Goal: Transaction & Acquisition: Purchase product/service

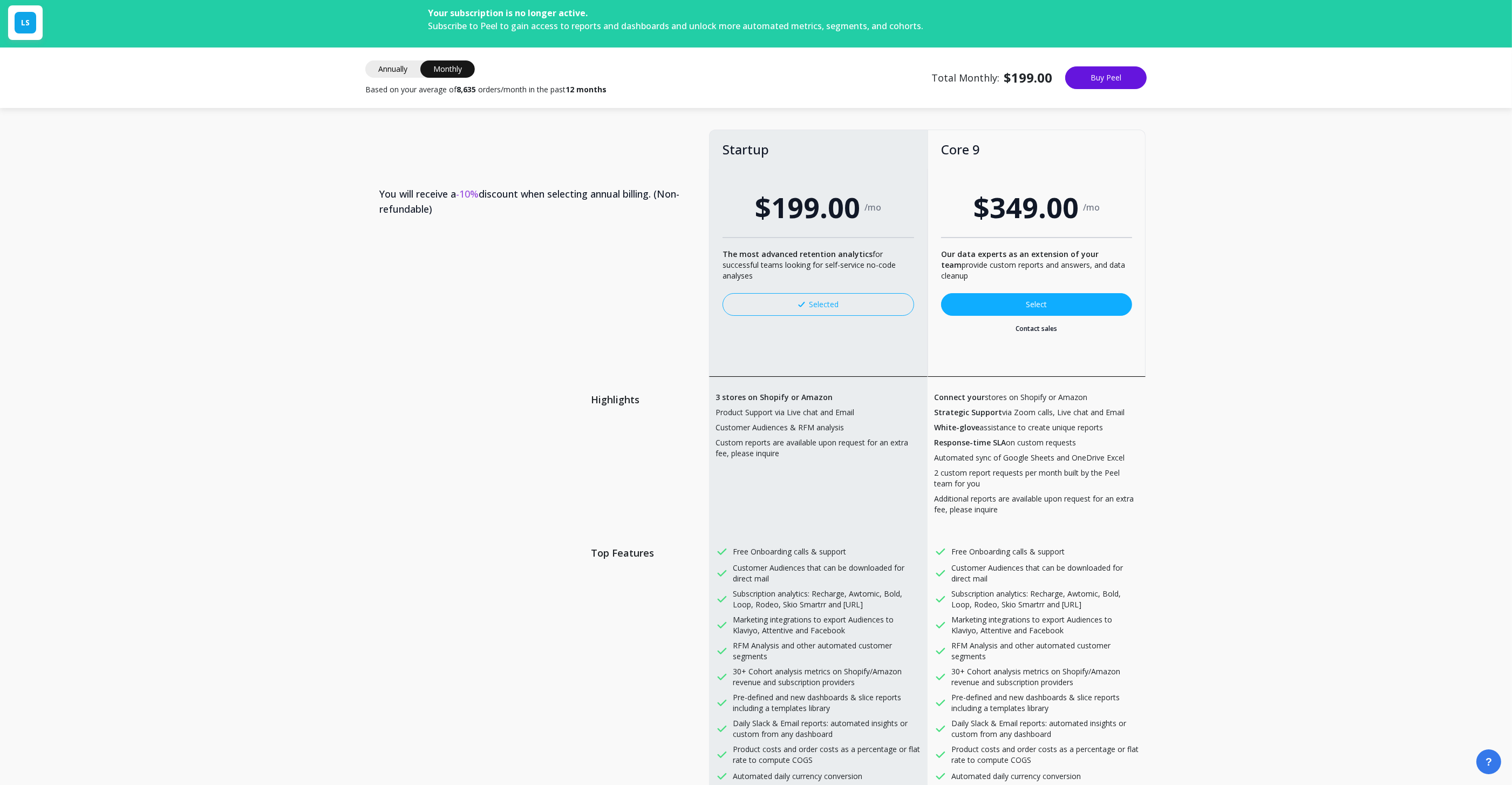
click at [800, 304] on img at bounding box center [801, 304] width 7 height 6
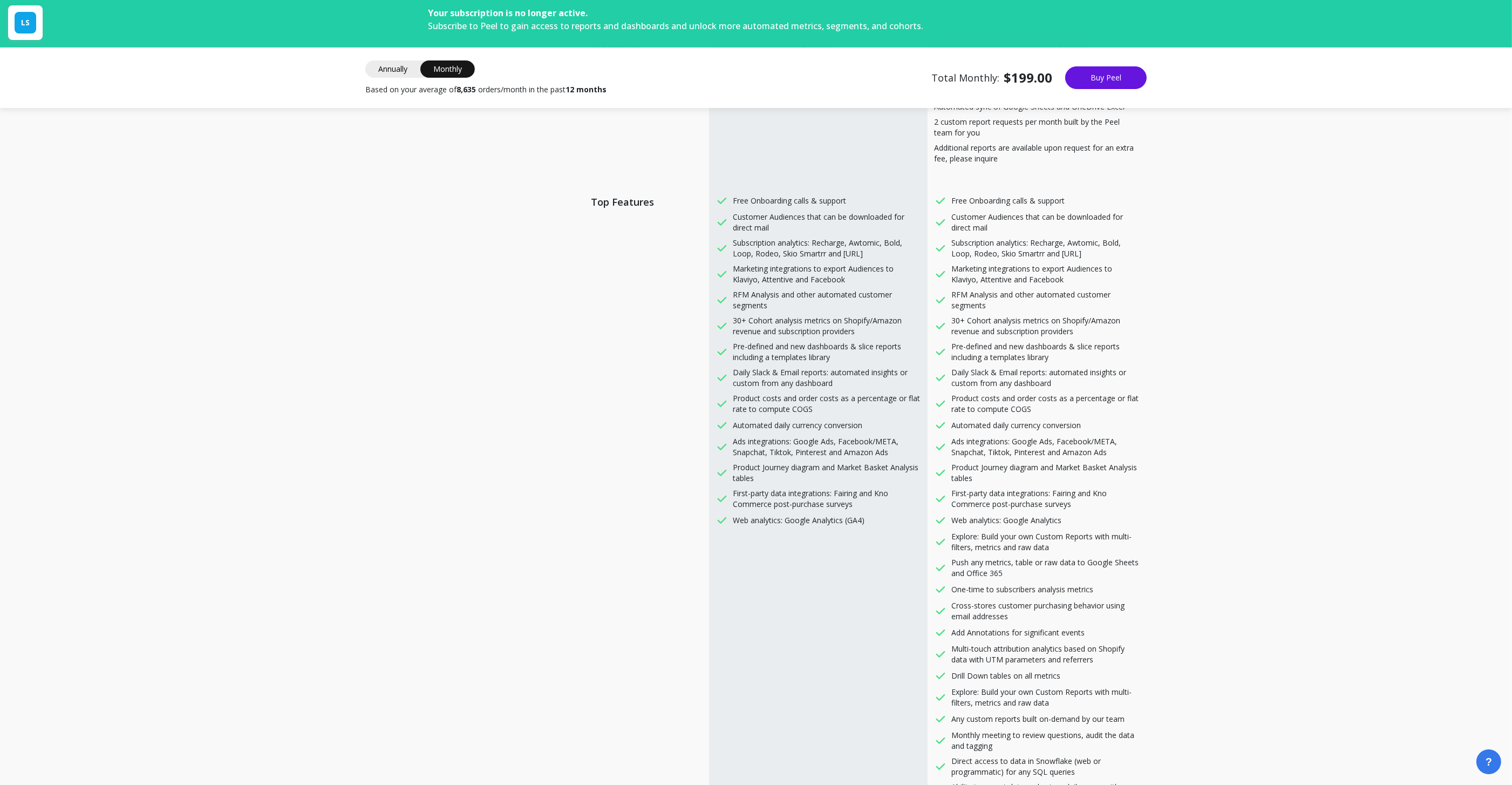
scroll to position [430, 0]
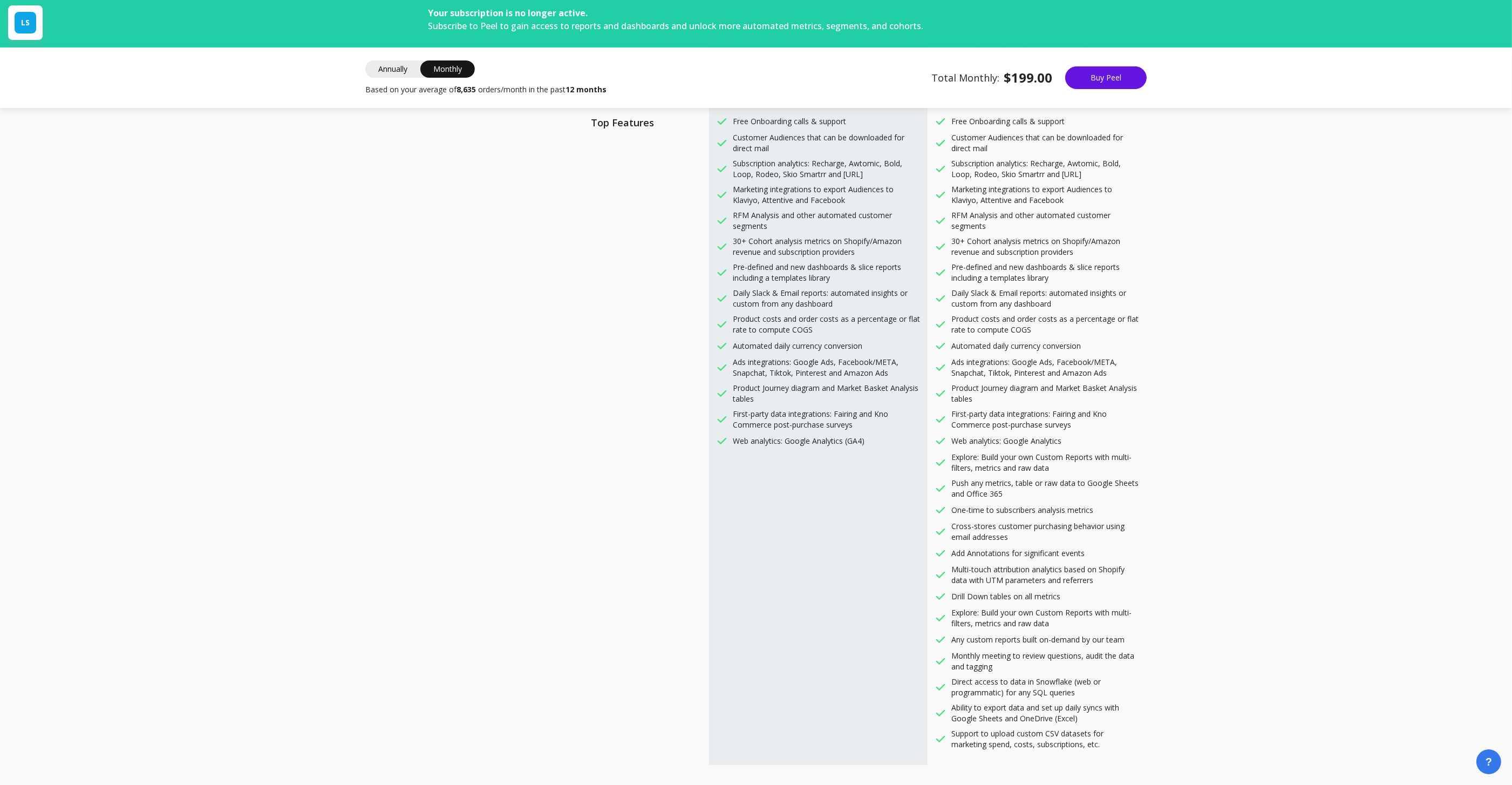
click at [1146, 86] on div "Total Monthly: $199.00 Startup $199.00 Based on your average of 8,635 orders/mo…" at bounding box center [1039, 78] width 215 height 23
click at [1129, 83] on button "Buy Peel" at bounding box center [1105, 78] width 82 height 23
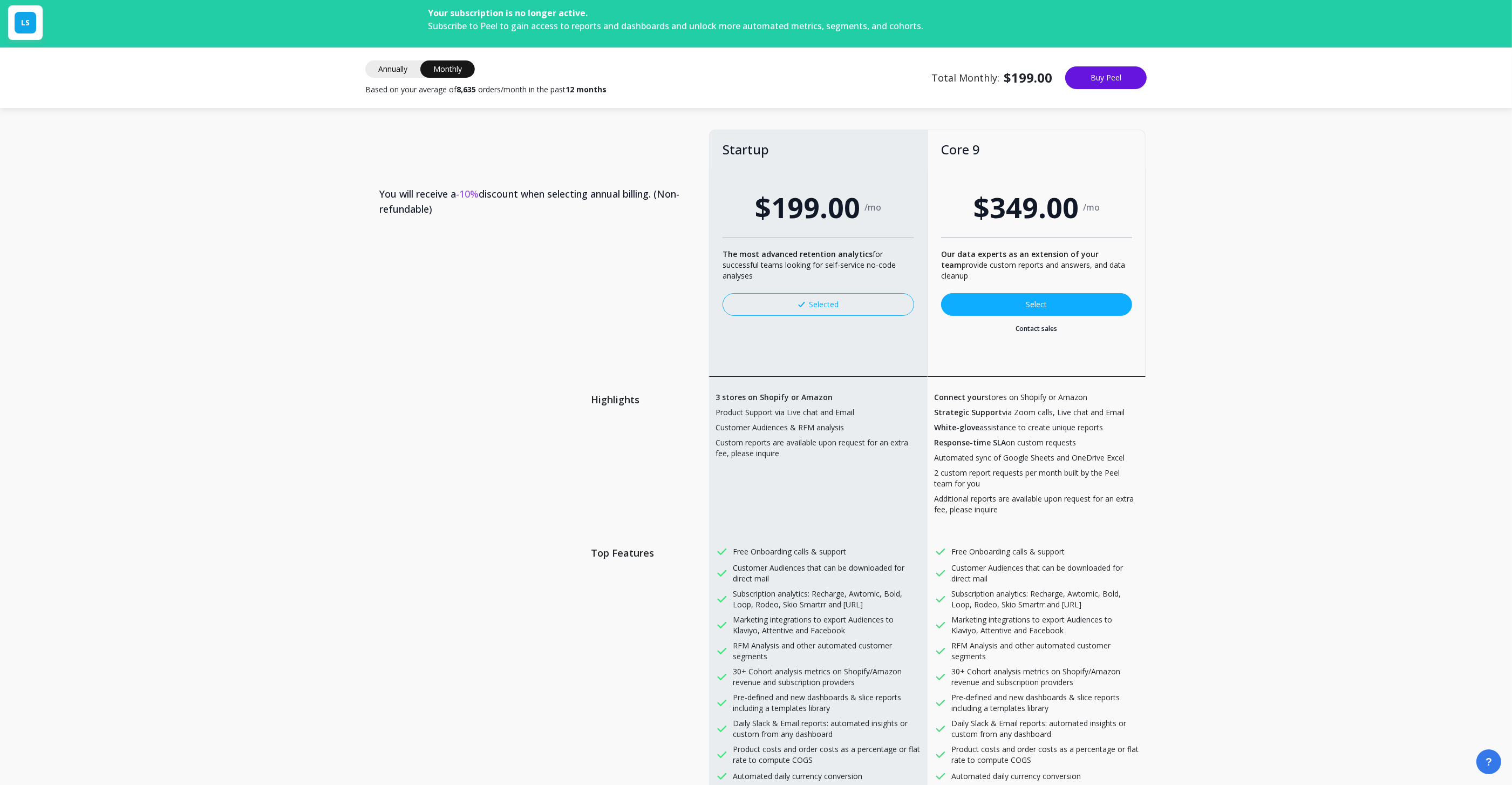
click at [501, 28] on span "Subscribe to Peel to gain access to reports and dashboards and unlock more auto…" at bounding box center [676, 25] width 496 height 12
click at [514, 28] on span "Subscribe to Peel to gain access to reports and dashboards and unlock more auto…" at bounding box center [676, 25] width 496 height 12
click at [483, 24] on span "Subscribe to Peel to gain access to reports and dashboards and unlock more auto…" at bounding box center [676, 25] width 496 height 12
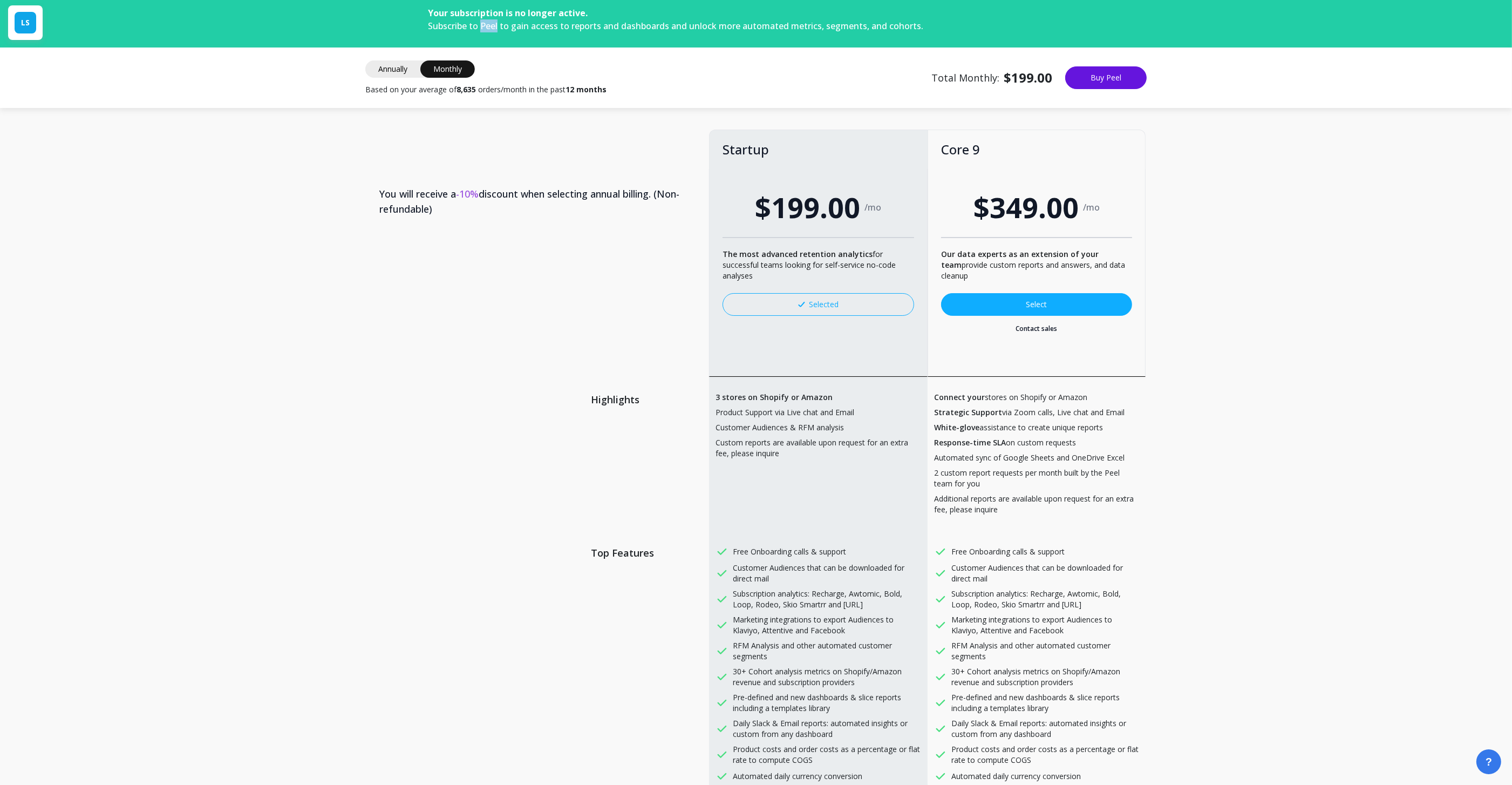
click at [483, 24] on span "Subscribe to Peel to gain access to reports and dashboards and unlock more auto…" at bounding box center [676, 25] width 496 height 12
click at [537, 22] on span "Subscribe to Peel to gain access to reports and dashboards and unlock more auto…" at bounding box center [676, 25] width 496 height 12
click at [1118, 83] on button "Buy Peel" at bounding box center [1105, 78] width 82 height 23
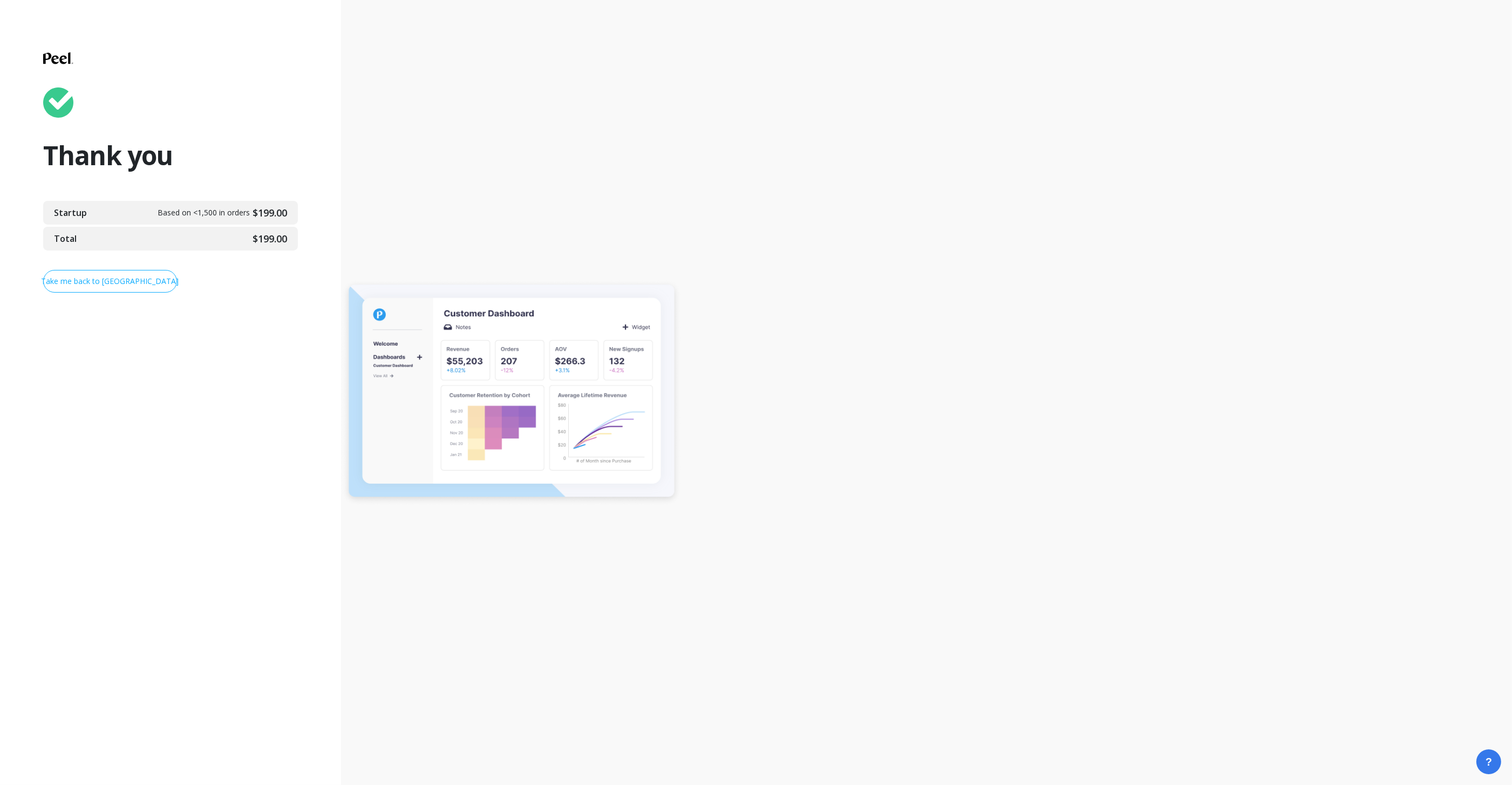
click at [147, 285] on link "Take me back to Peel" at bounding box center [110, 281] width 134 height 23
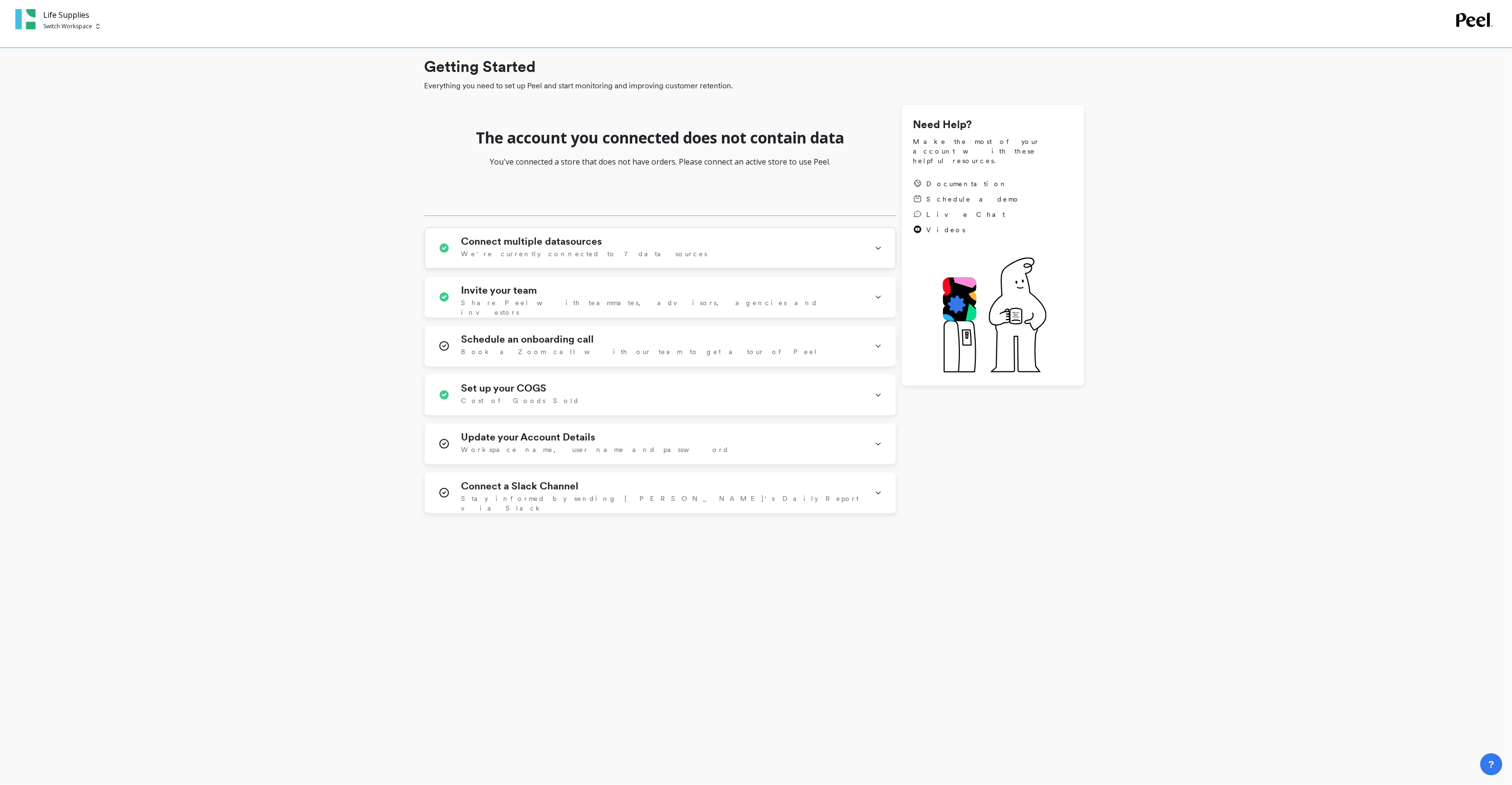
click at [666, 242] on div "Connect multiple datasources We're currently connected to 7 data sources" at bounding box center [662, 248] width 402 height 25
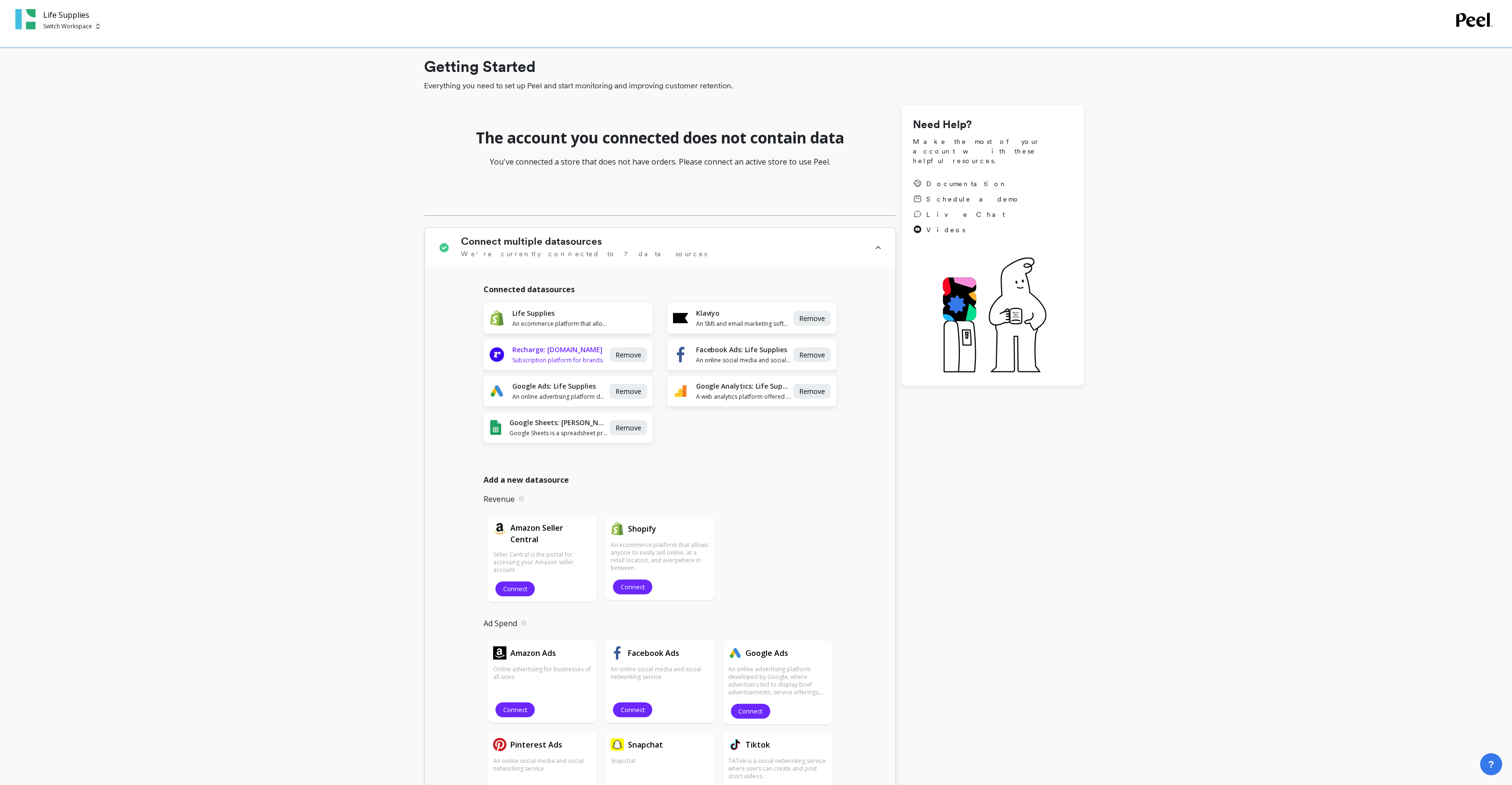
click at [584, 348] on h1 "Recharge: [DOMAIN_NAME]" at bounding box center [560, 349] width 95 height 9
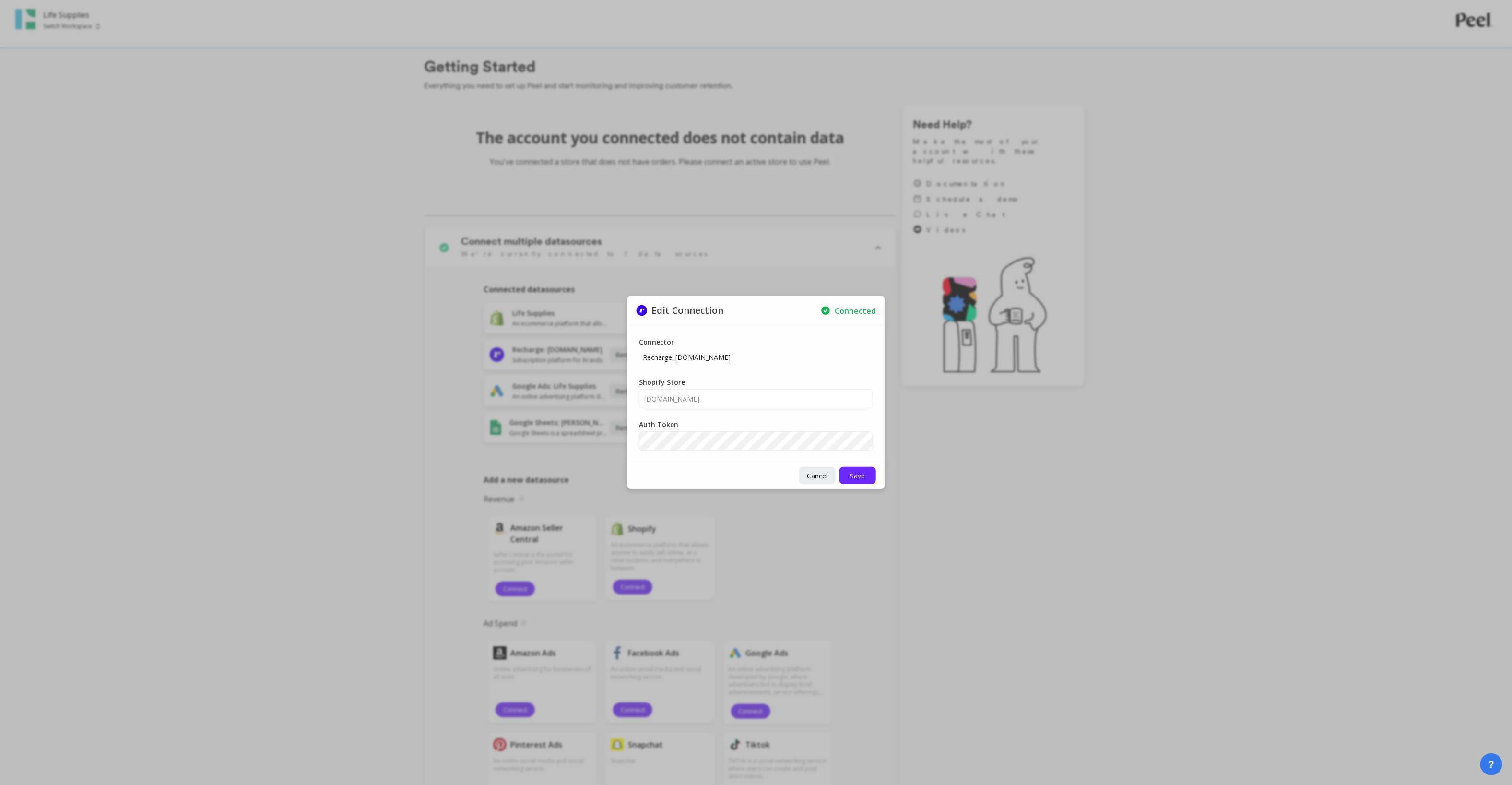
click at [743, 426] on div "Auth Token" at bounding box center [756, 435] width 234 height 31
click at [857, 471] on span "Save" at bounding box center [858, 475] width 15 height 9
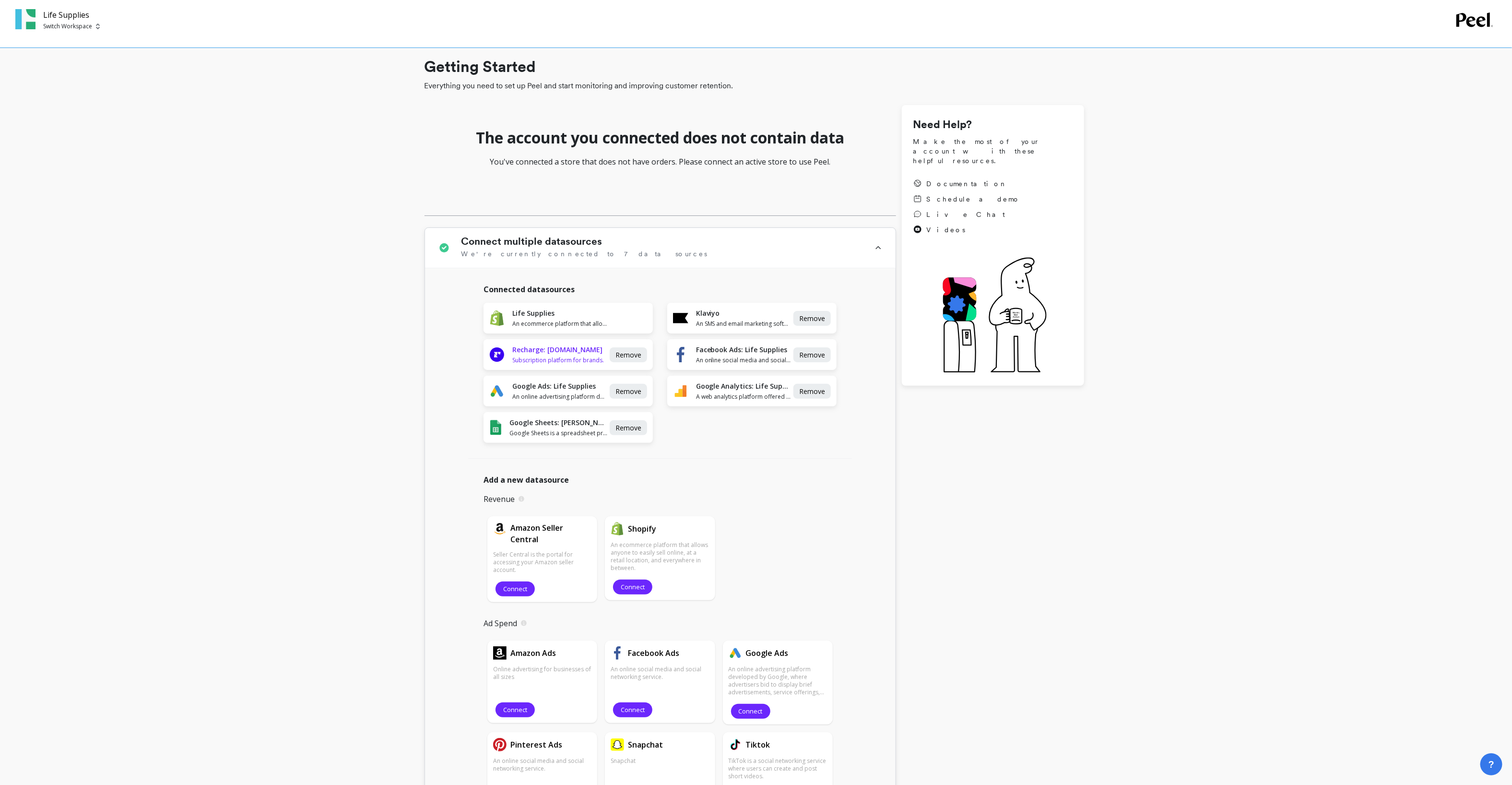
click at [578, 356] on div "Recharge: life-supply-brands.myshopify.com Subscription platform for brands." at bounding box center [560, 354] width 95 height 19
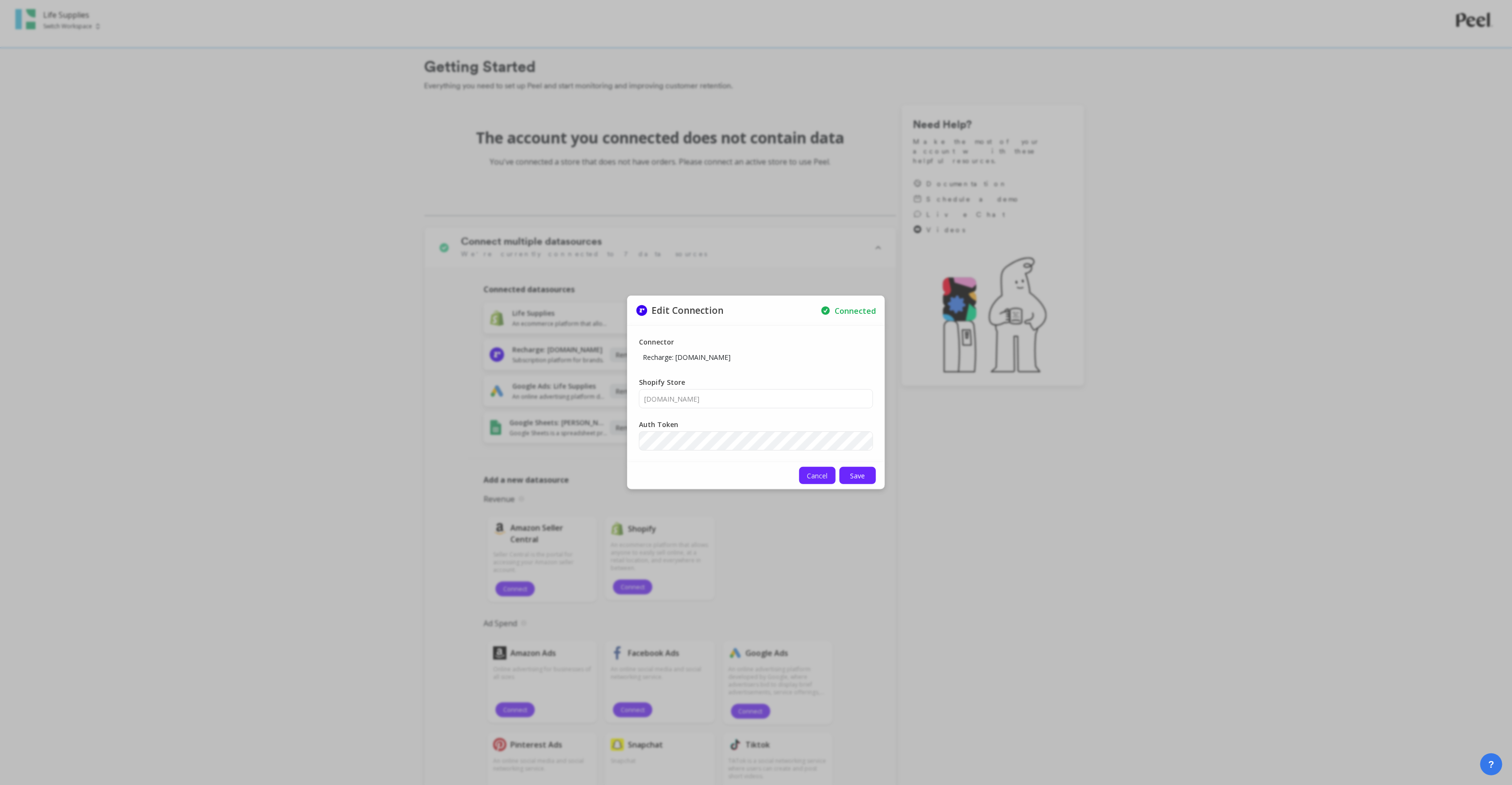
click at [821, 483] on button "Cancel" at bounding box center [817, 475] width 37 height 18
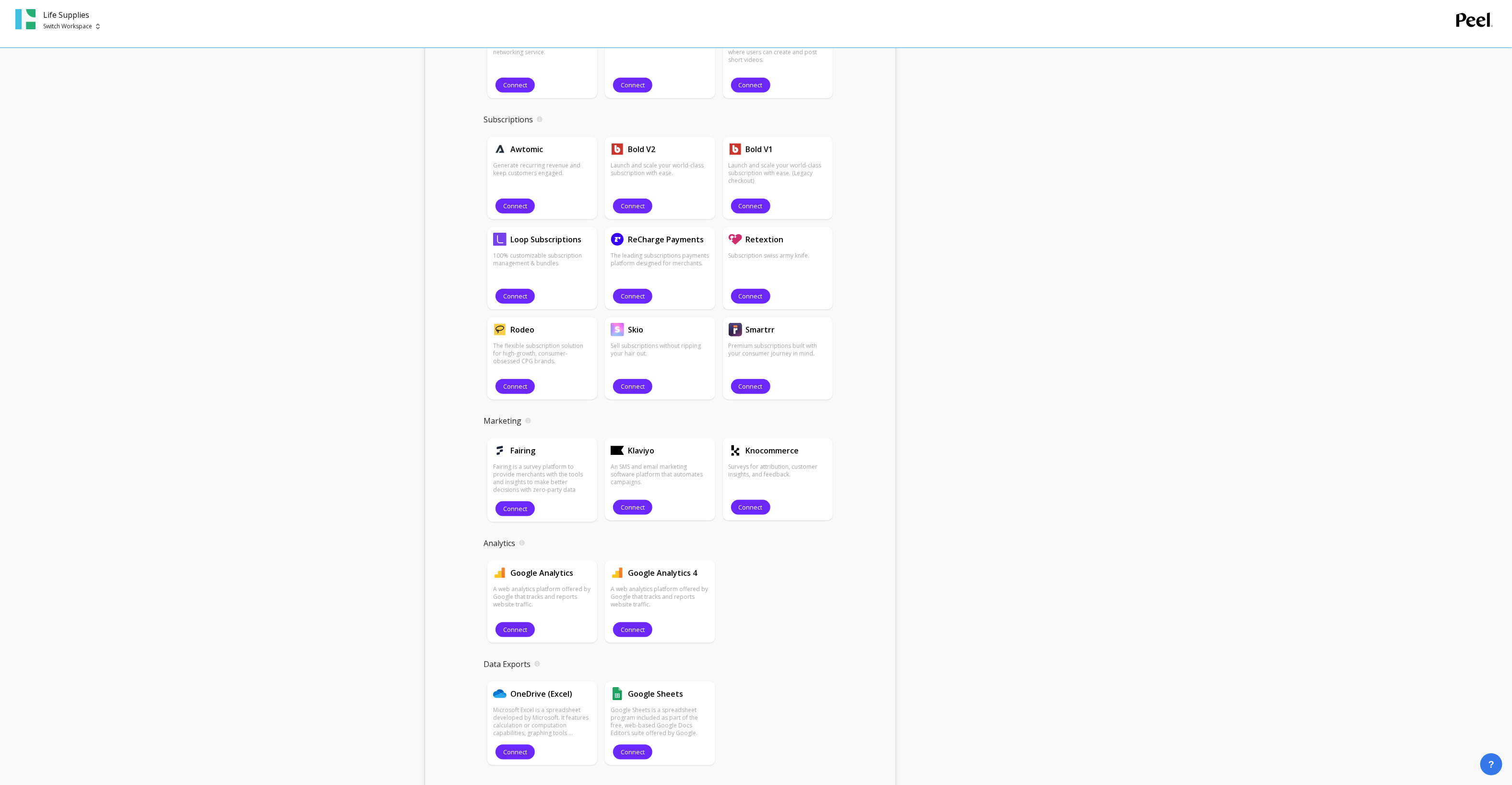
scroll to position [1074, 0]
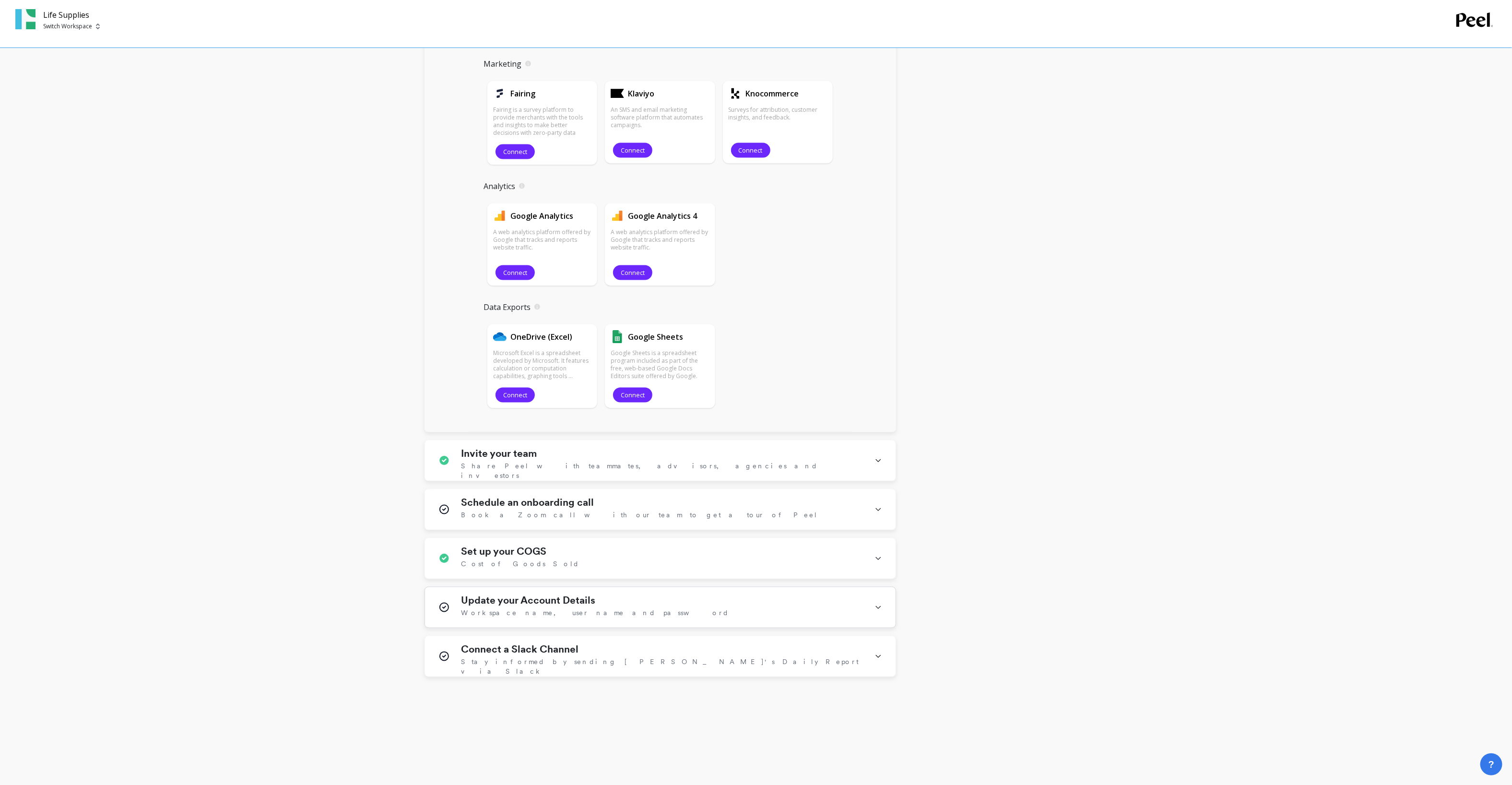
click at [597, 593] on div "Update your Account Details Workspace name, user name and password" at bounding box center [660, 607] width 471 height 40
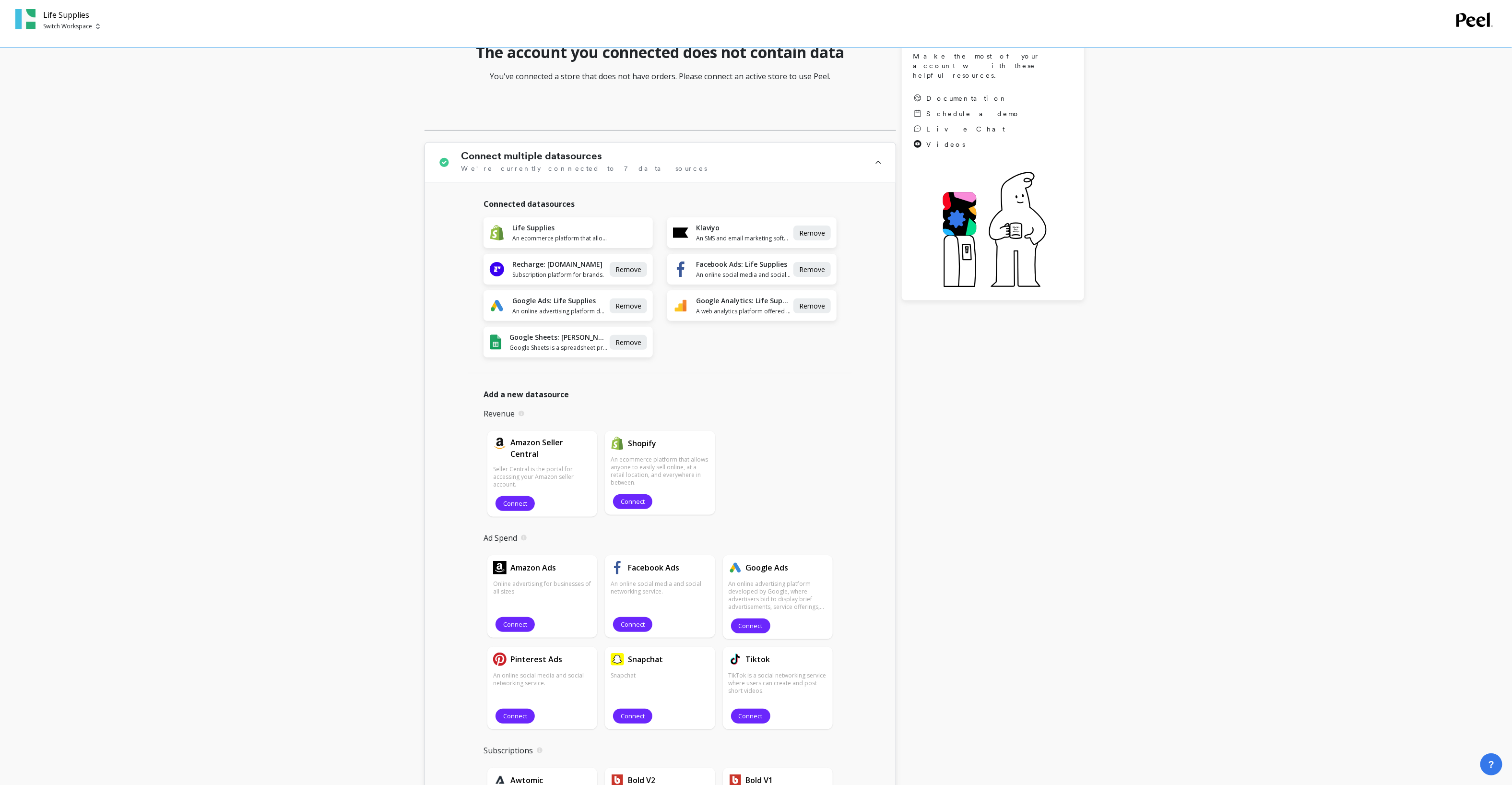
scroll to position [86, 0]
click at [632, 499] on span "Connect" at bounding box center [633, 500] width 24 height 9
click at [629, 509] on div "Shopify An ecommerce platform that allows anyone to easily sell online, at a re…" at bounding box center [660, 472] width 110 height 84
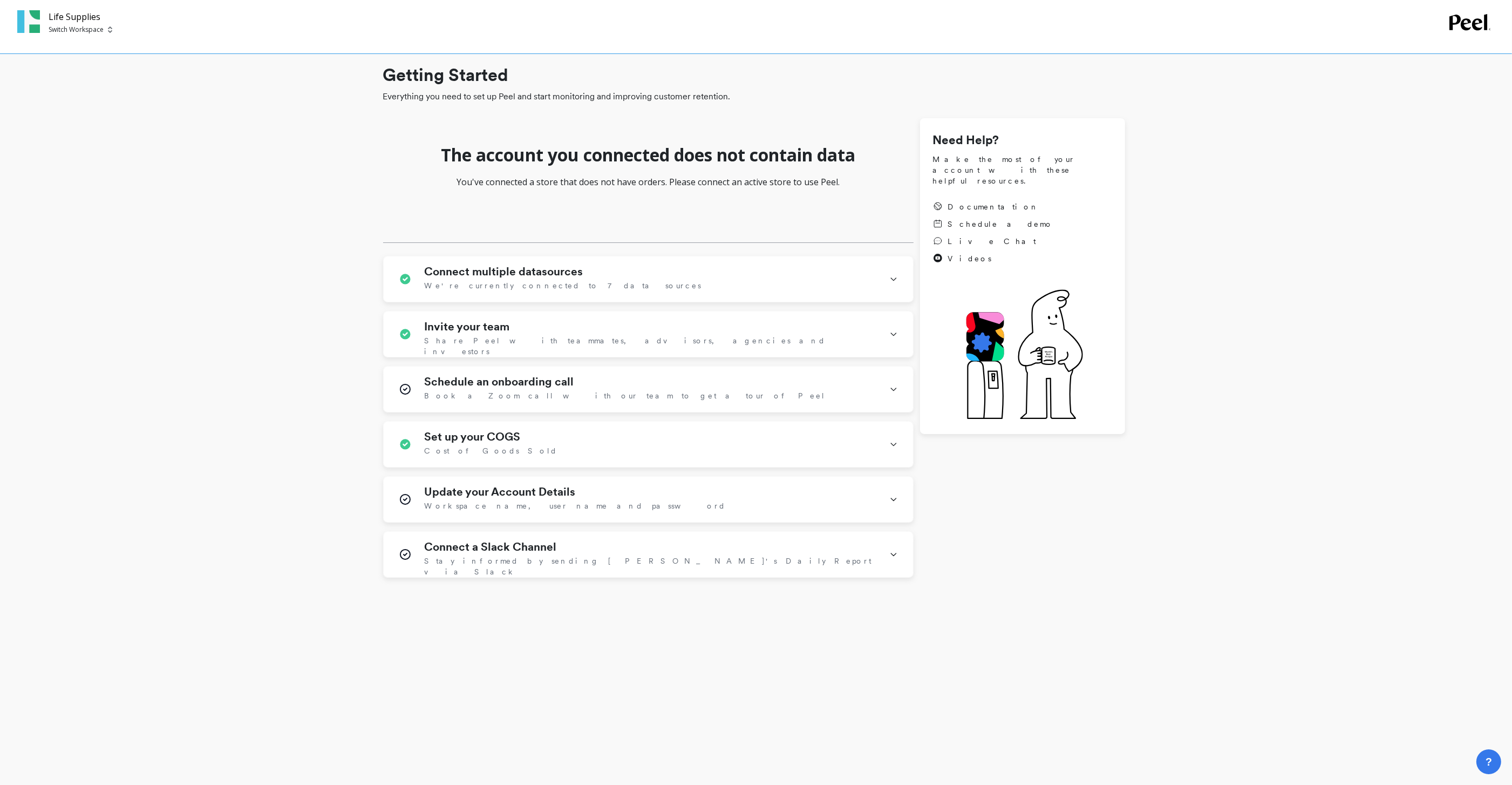
click at [589, 181] on p "You've connected a store that does not have orders. Please connect an active st…" at bounding box center [648, 182] width 531 height 13
click at [653, 181] on p "You've connected a store that does not have orders. Please connect an active st…" at bounding box center [648, 182] width 531 height 13
click at [655, 173] on div "The account you connected does not contain data You've connected a store that d…" at bounding box center [648, 180] width 531 height 125
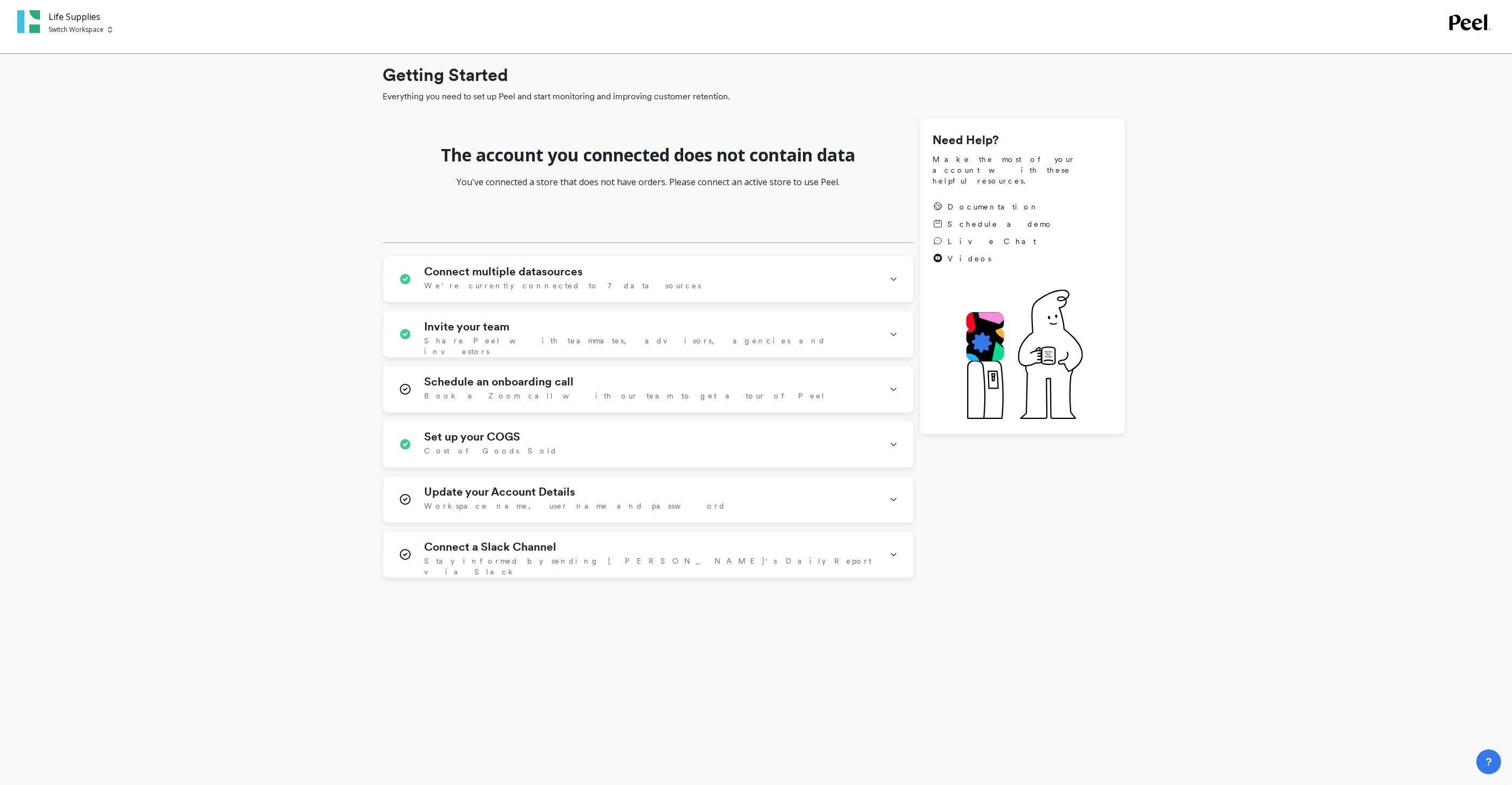
click at [96, 25] on p "Switch Workspace" at bounding box center [76, 29] width 55 height 8
click at [100, 71] on div "L Life Supplies" at bounding box center [116, 82] width 126 height 21
click at [587, 288] on div "Connect multiple datasources We're currently connected to 7 data sources" at bounding box center [650, 279] width 452 height 28
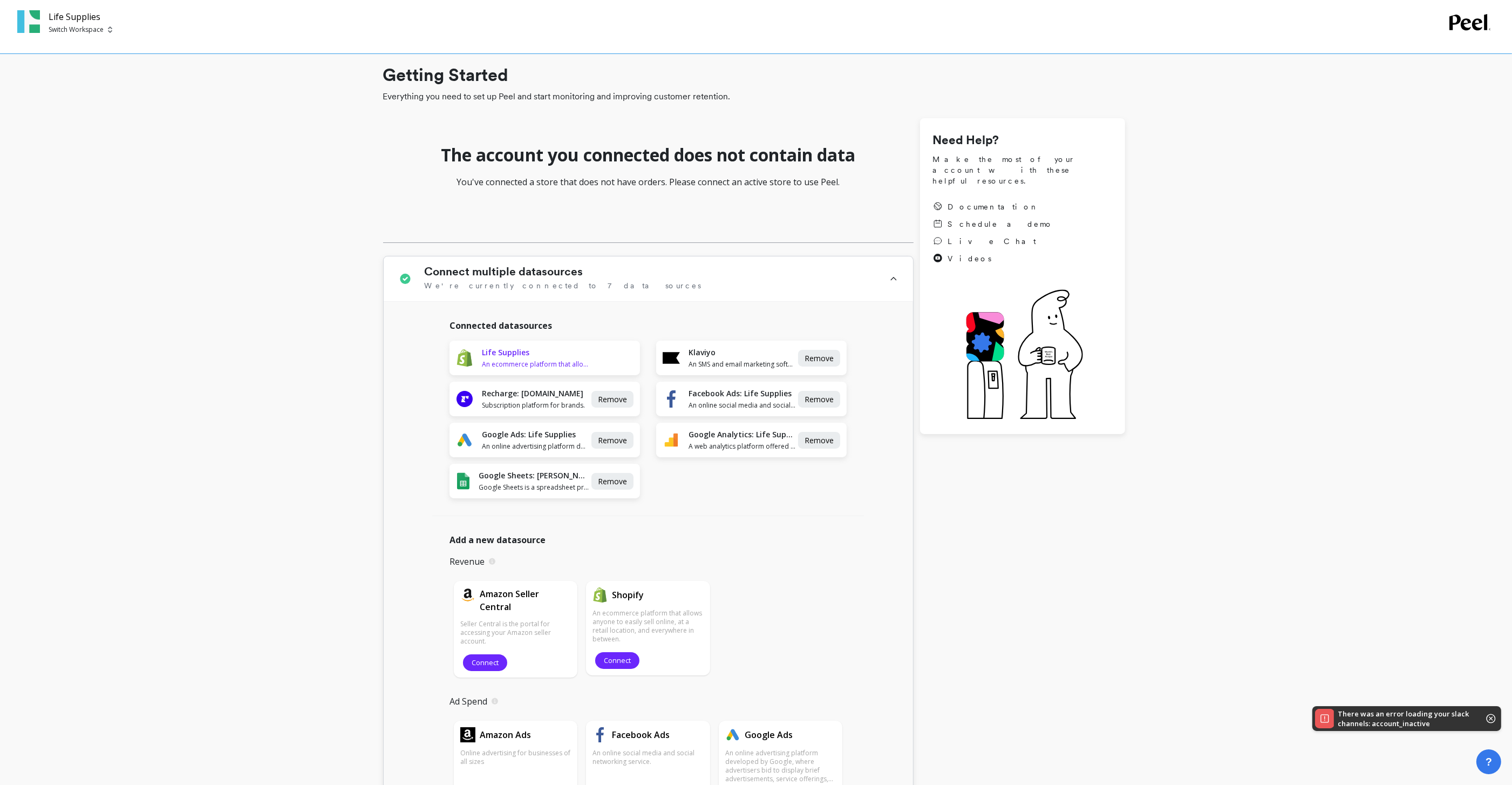
click at [552, 360] on span "An ecommerce platform that allows anyone to easily sell online, at a retail loc…" at bounding box center [535, 363] width 107 height 8
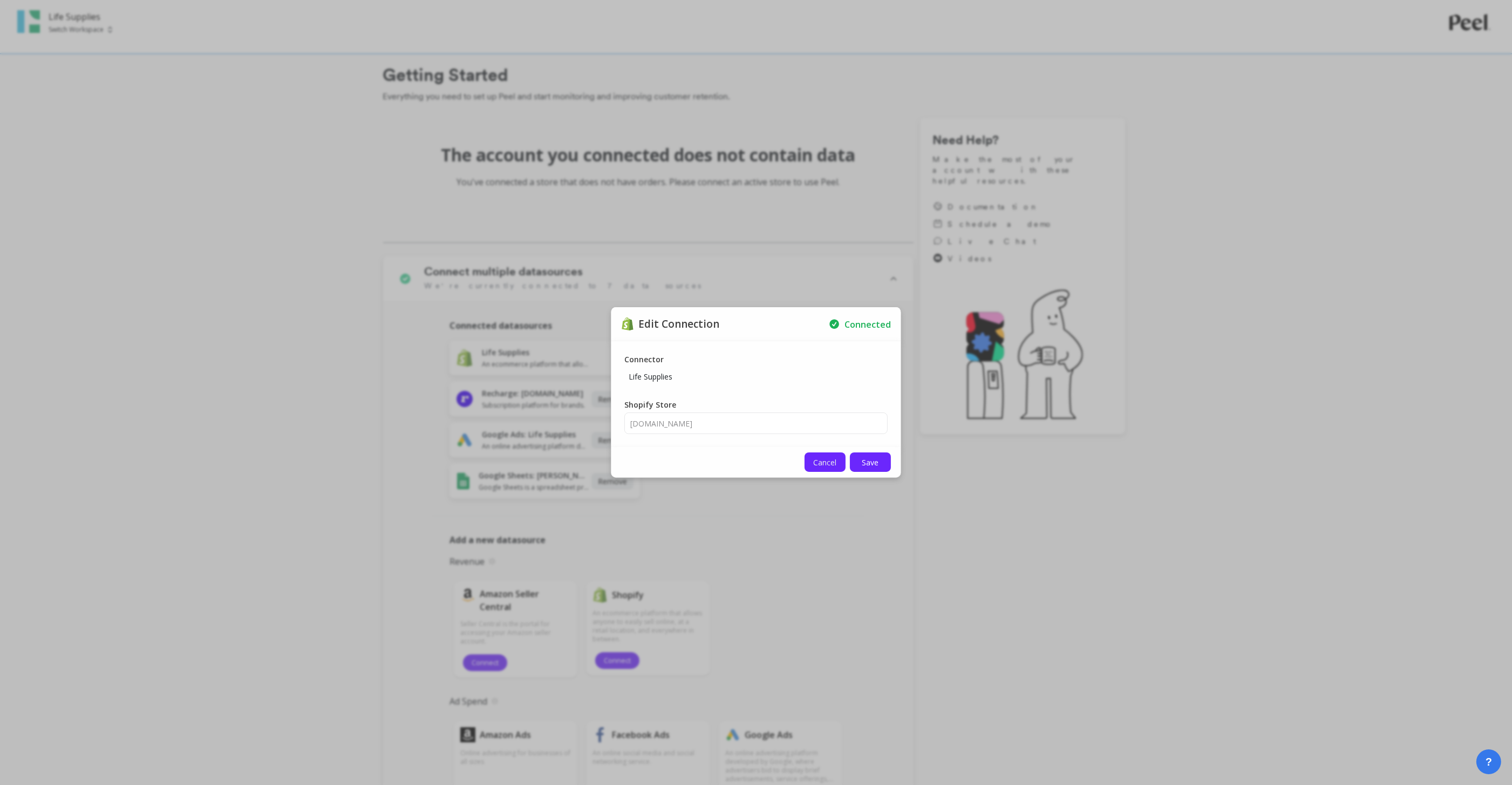
click at [821, 457] on span "Cancel" at bounding box center [825, 462] width 23 height 10
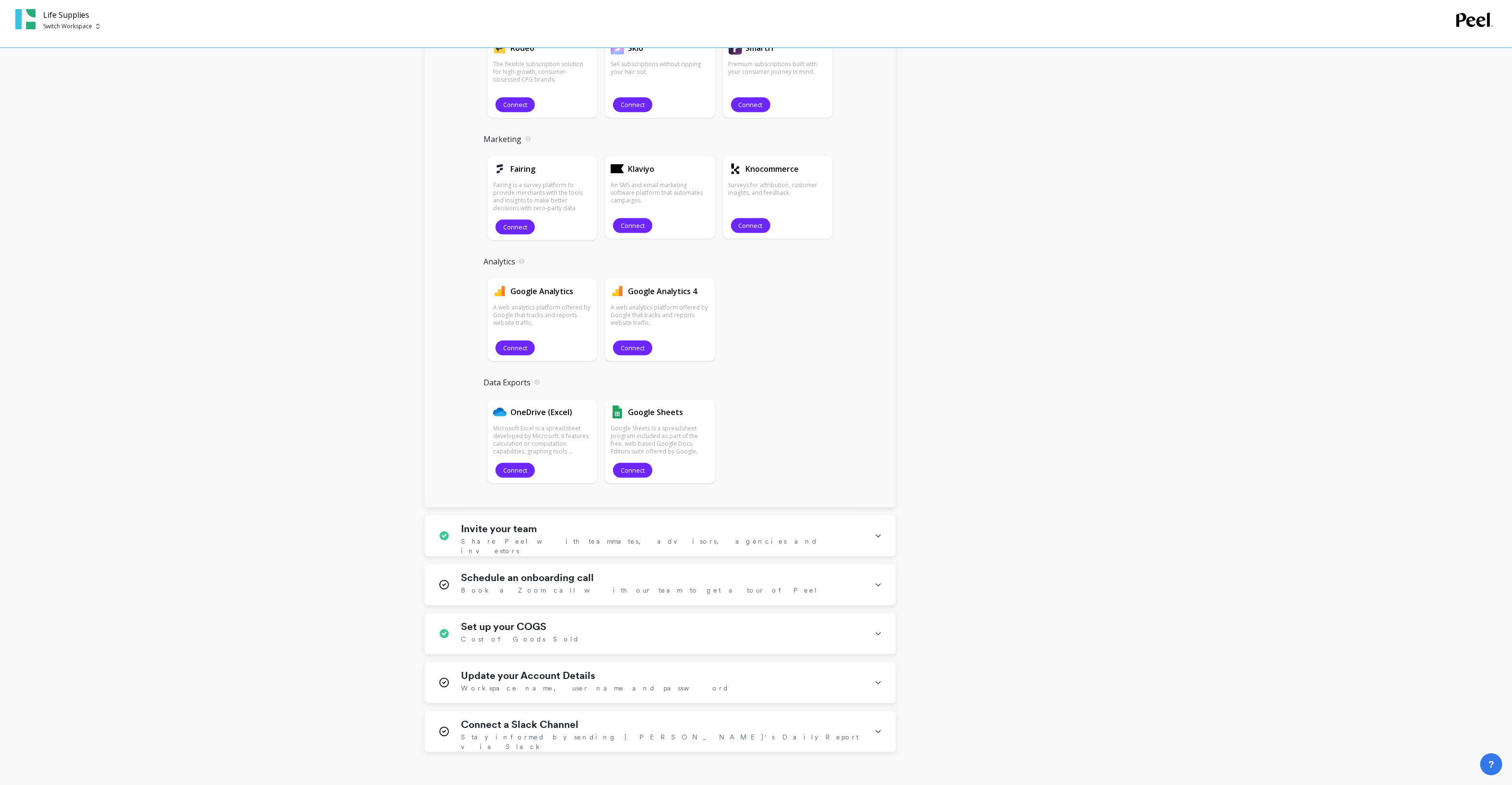
scroll to position [1074, 0]
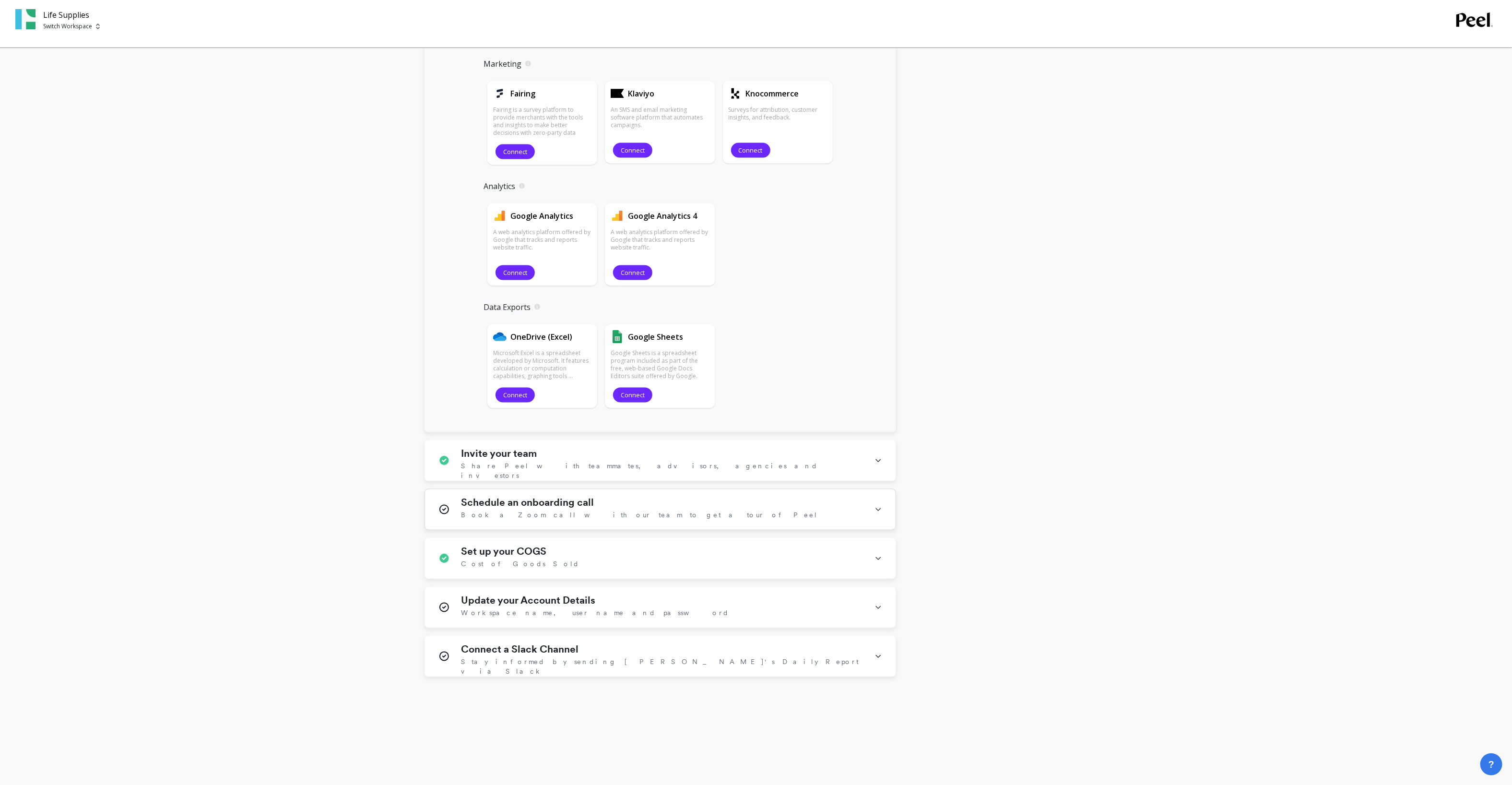
click at [674, 491] on div "Schedule an onboarding call Book a Zoom call with our team to get a tour of Peel" at bounding box center [660, 509] width 471 height 40
click at [724, 518] on div "Schedule an onboarding call Book a Zoom call with our team to get a tour of Peel" at bounding box center [662, 509] width 402 height 24
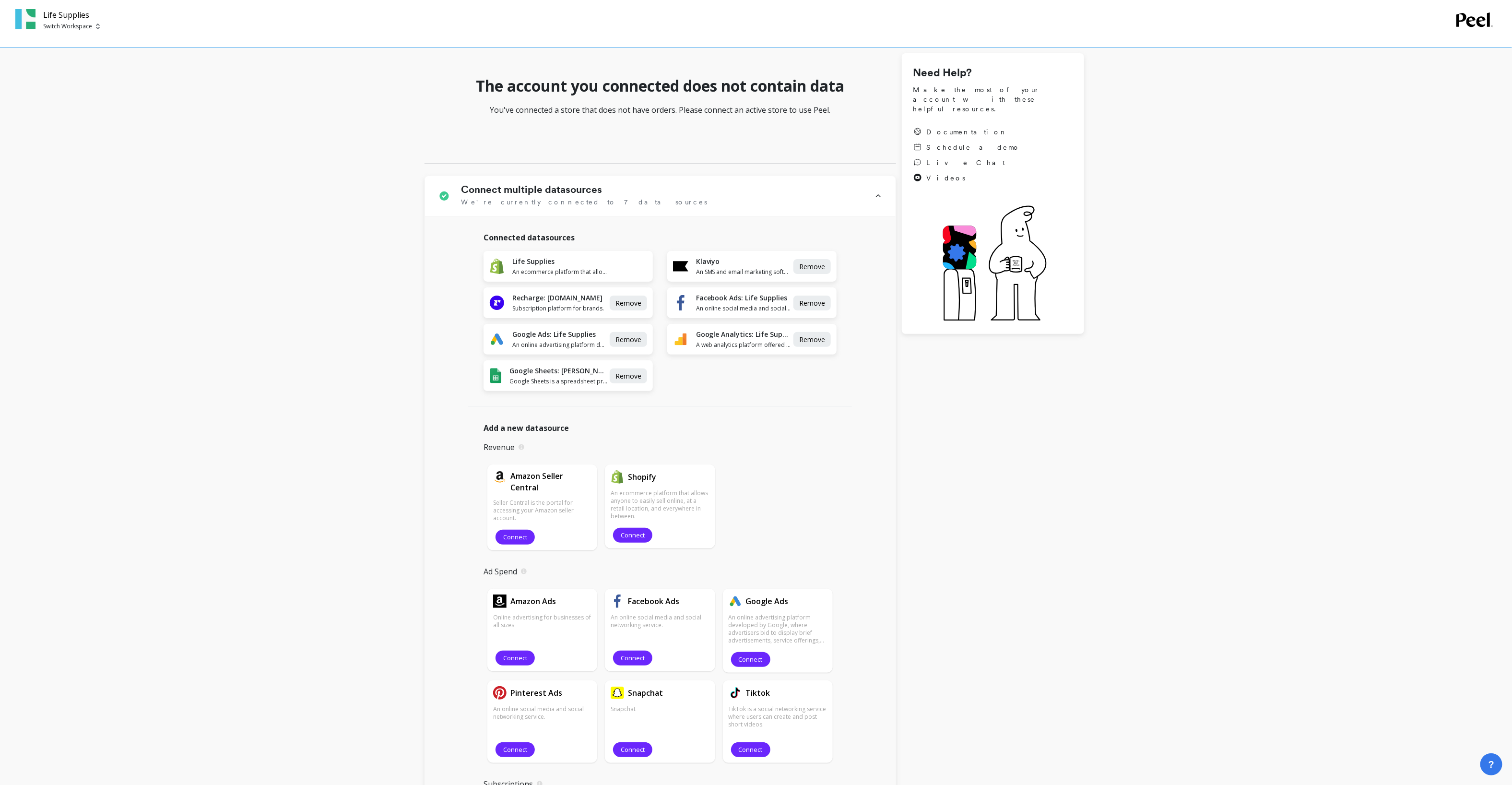
scroll to position [0, 0]
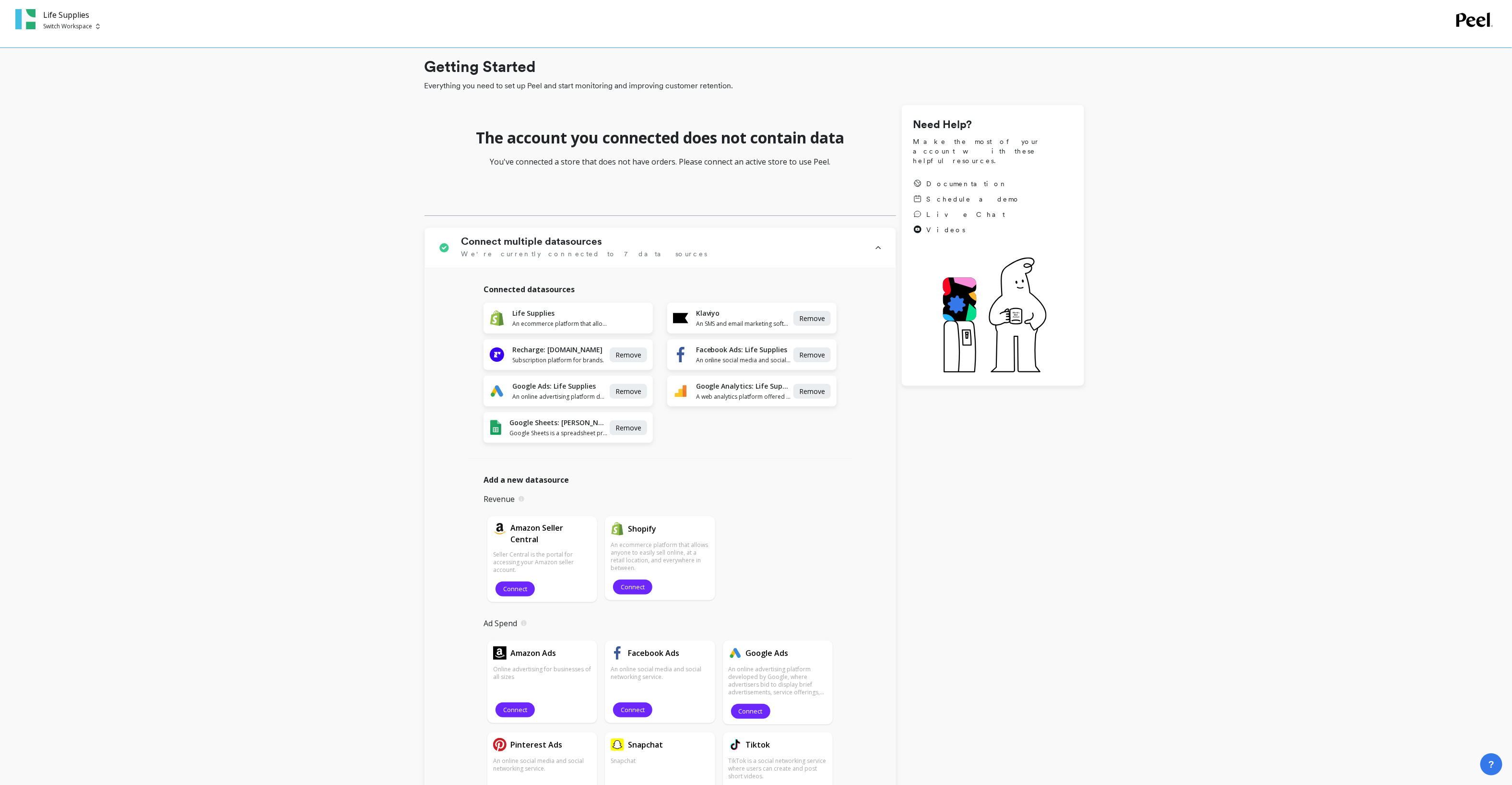
click at [57, 27] on p "Switch Workspace" at bounding box center [68, 26] width 49 height 8
click at [78, 69] on p "Life Supplies" at bounding box center [88, 72] width 39 height 9
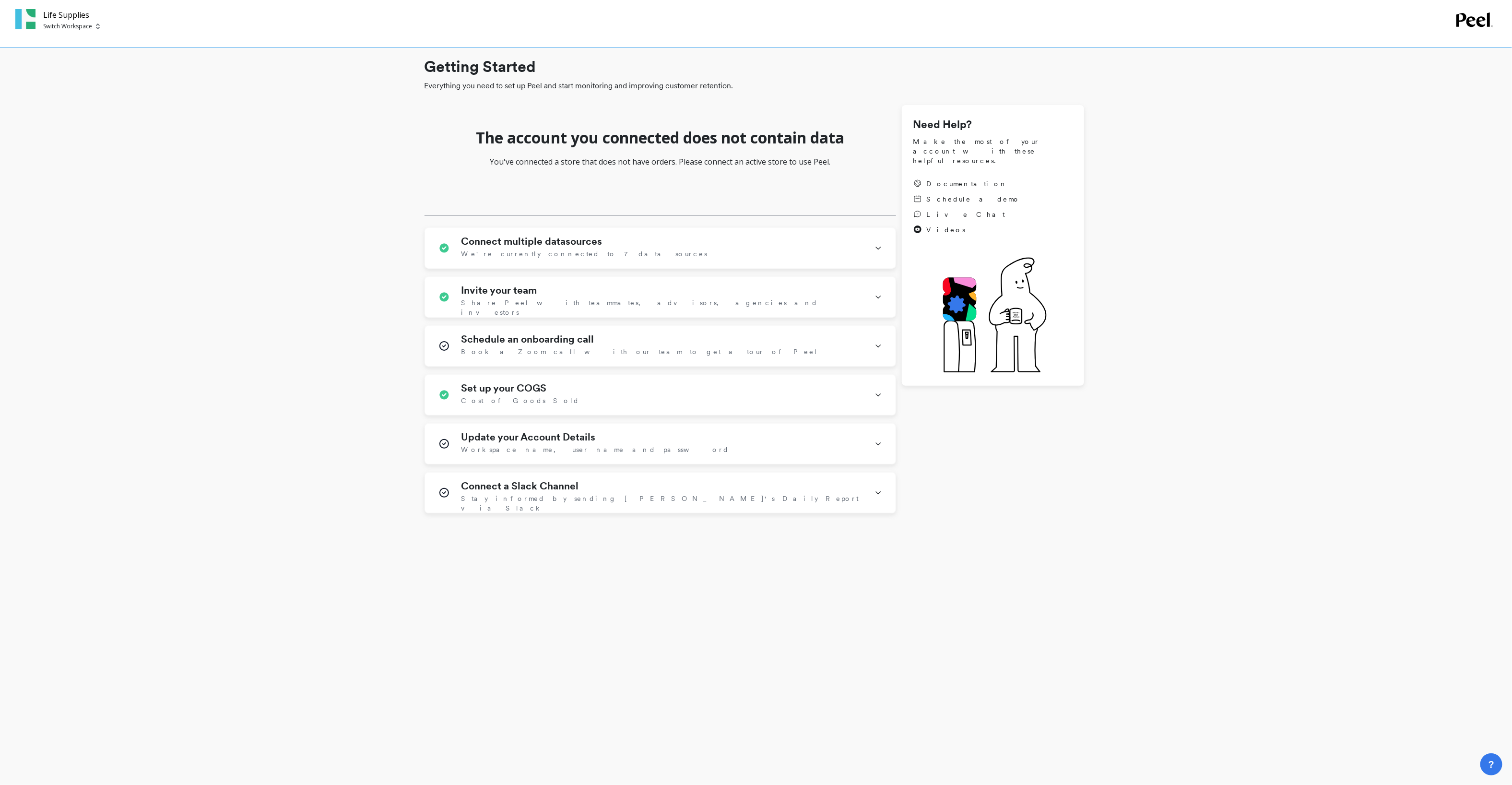
click at [473, 62] on h1 "Getting Started" at bounding box center [755, 67] width 660 height 23
click at [551, 240] on h1 "Connect multiple datasources" at bounding box center [532, 241] width 141 height 12
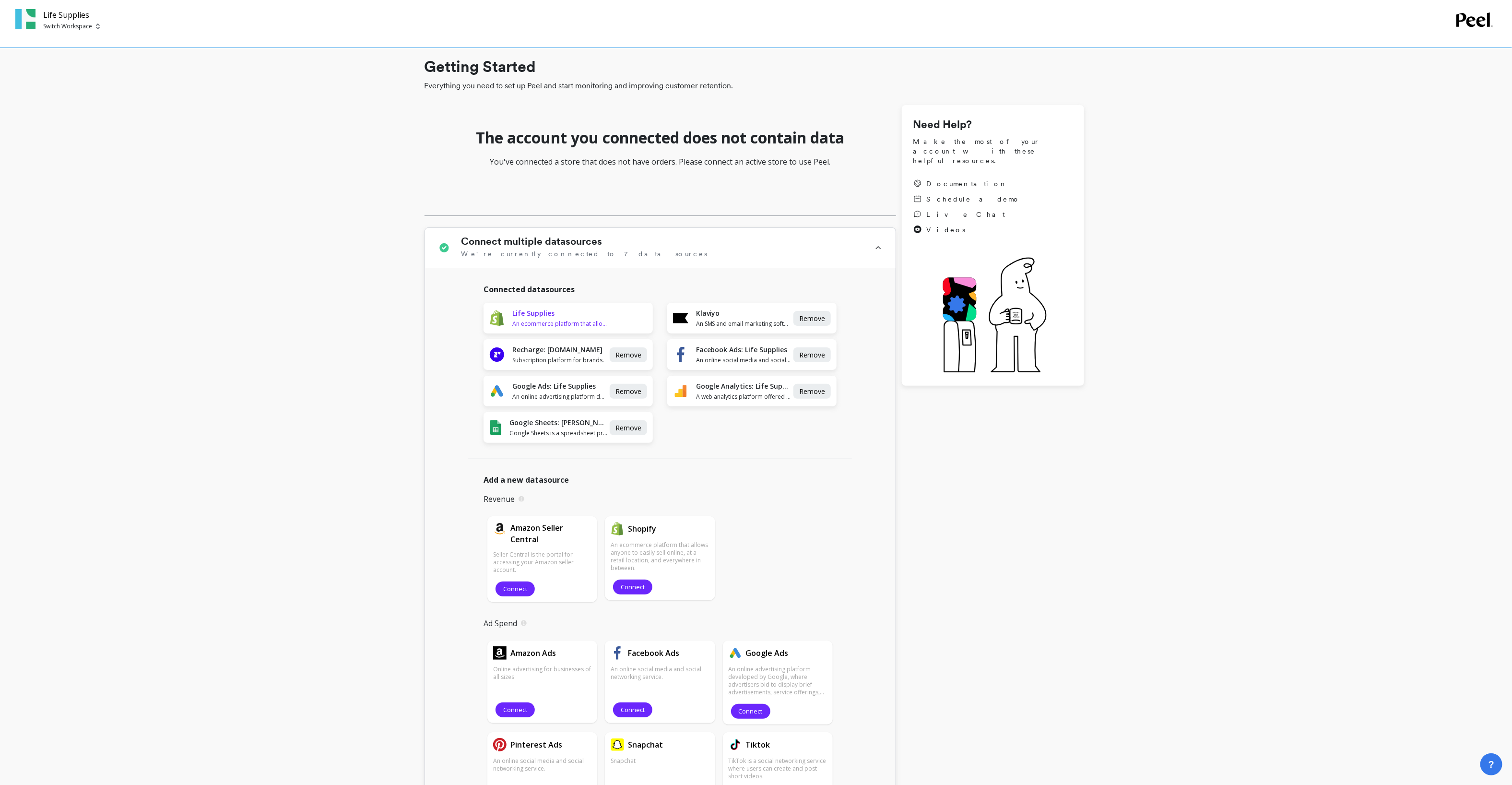
click at [544, 319] on div "Life Supplies An ecommerce platform that allows anyone to easily sell online, a…" at bounding box center [560, 318] width 95 height 19
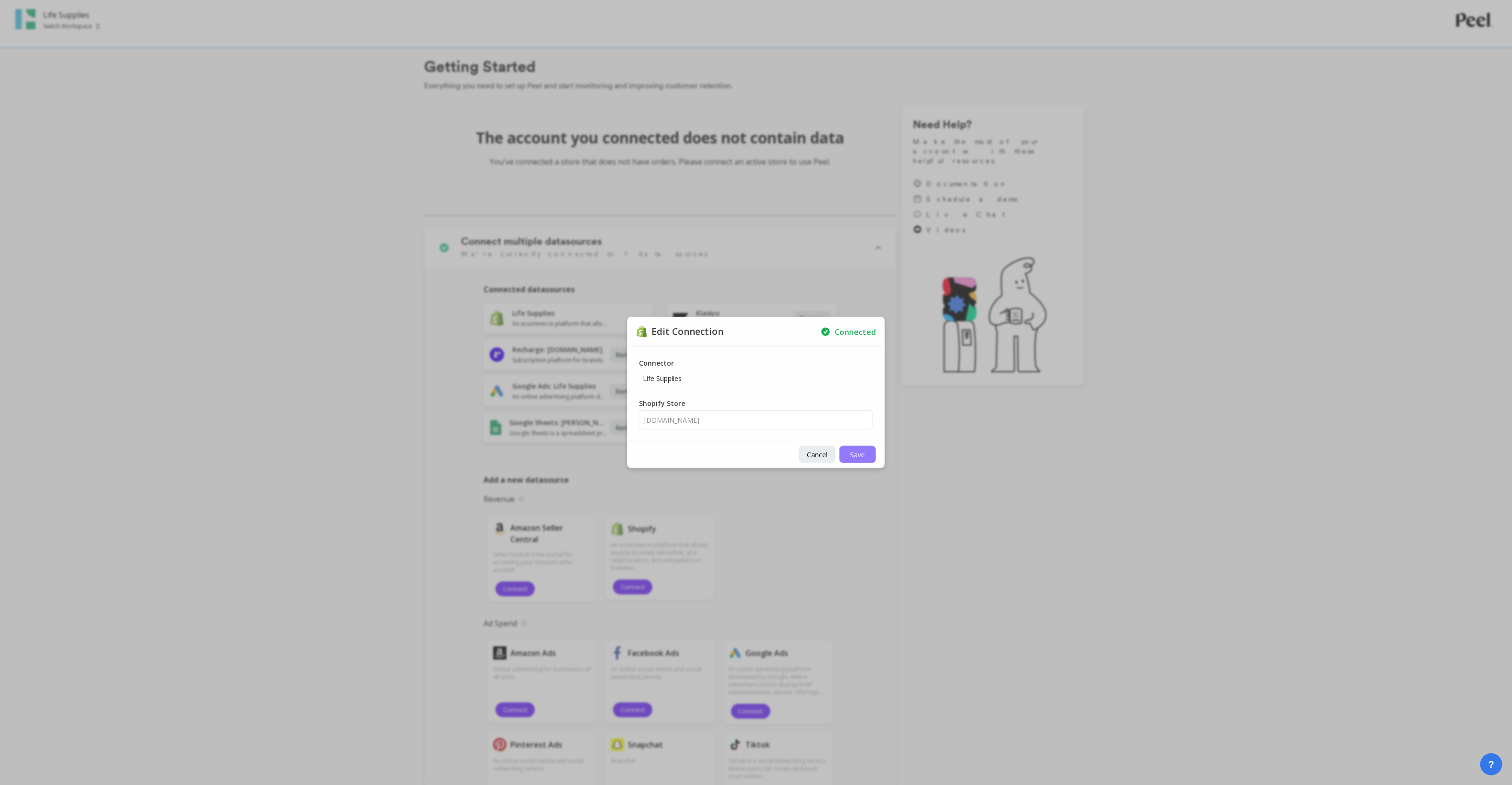
click at [865, 453] on span "Save" at bounding box center [858, 454] width 15 height 9
click at [861, 453] on span "Save" at bounding box center [858, 454] width 15 height 9
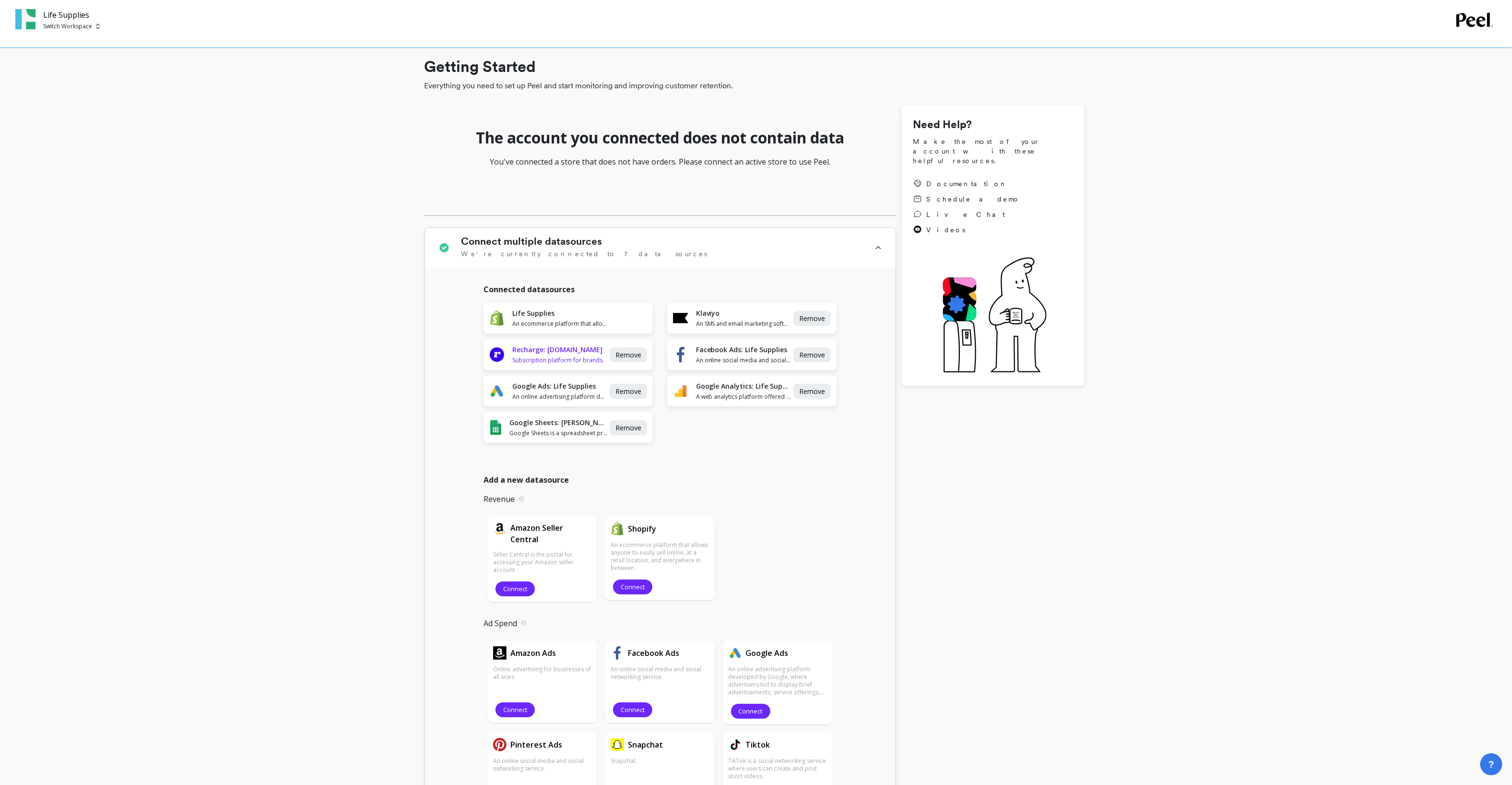
click at [562, 360] on span "Subscription platform for brands." at bounding box center [560, 360] width 95 height 8
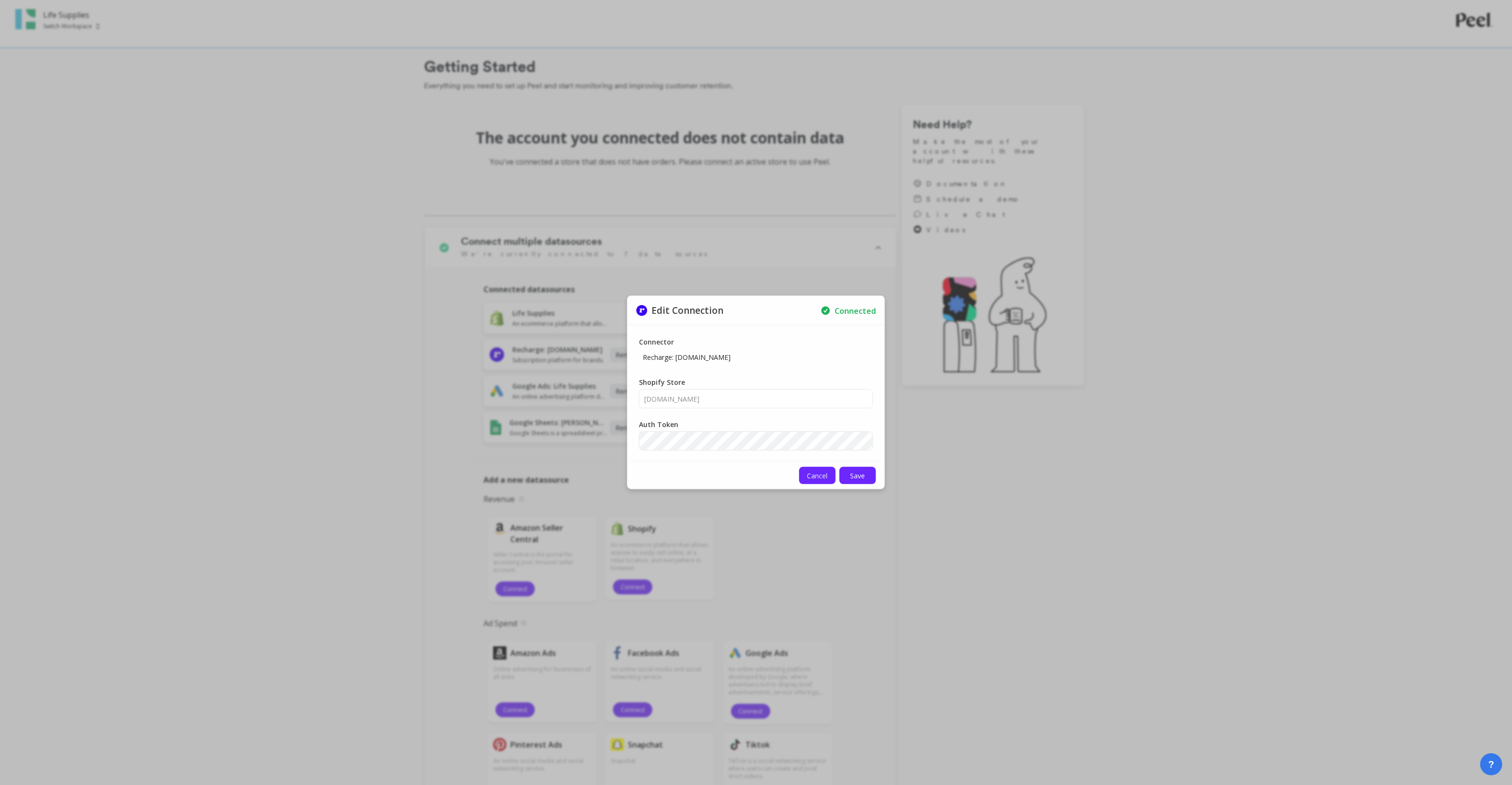
click at [809, 479] on span "Cancel" at bounding box center [817, 475] width 21 height 9
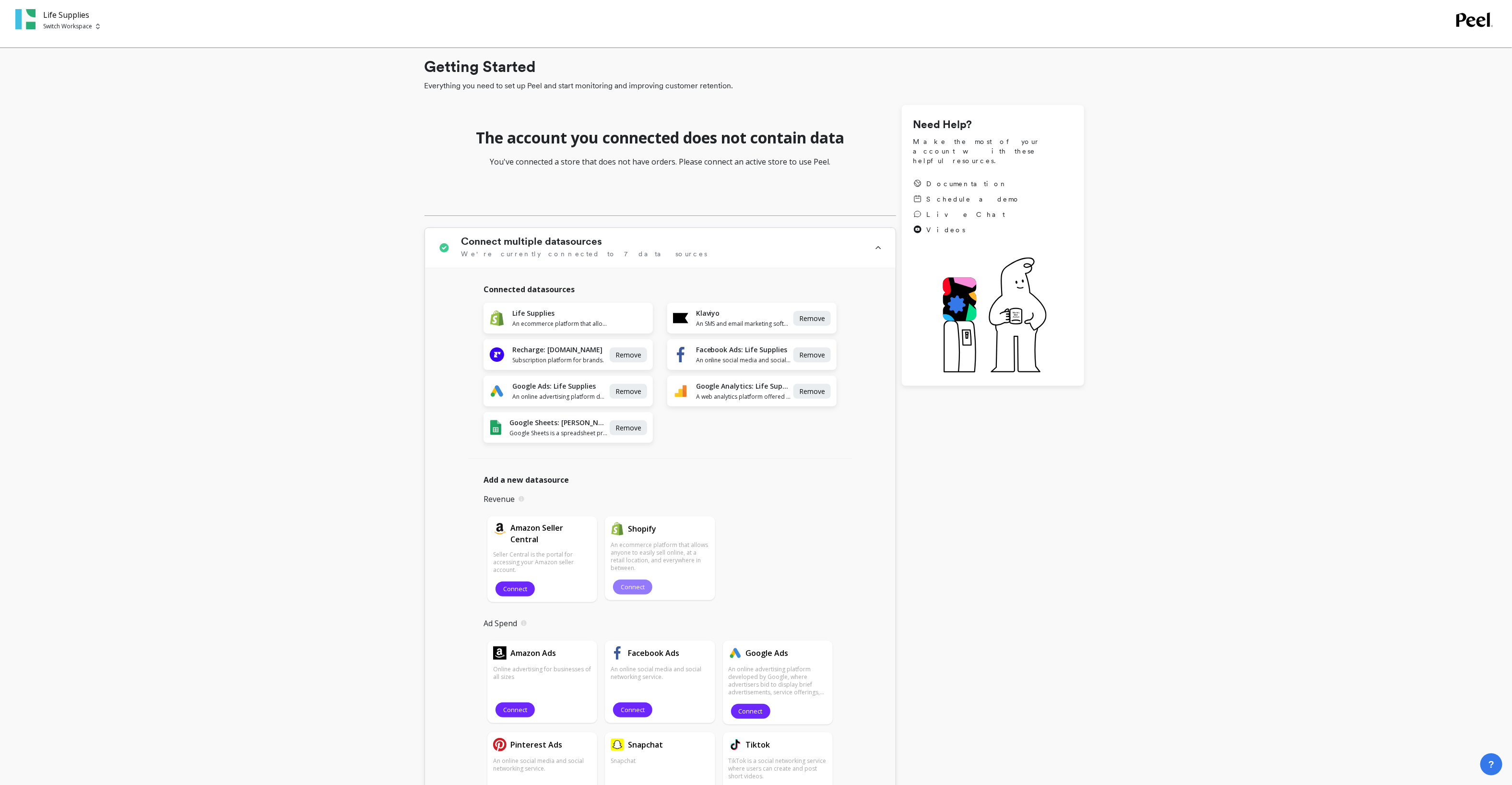
click at [636, 580] on button "Connect" at bounding box center [632, 587] width 39 height 15
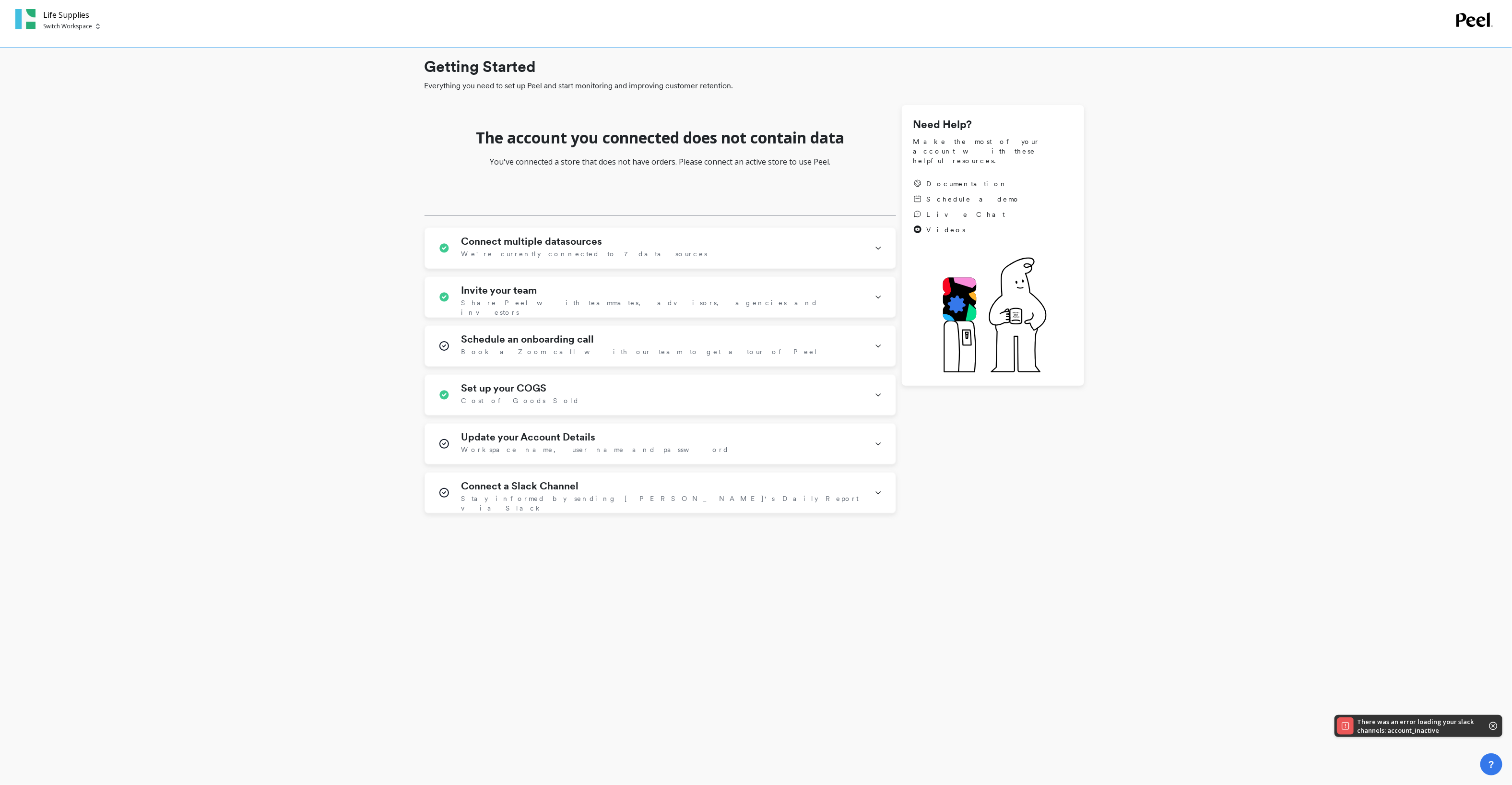
click at [1468, 15] on icon at bounding box center [1475, 20] width 37 height 15
click at [1468, 22] on icon at bounding box center [1475, 19] width 38 height 14
click at [1489, 22] on icon at bounding box center [1475, 19] width 38 height 14
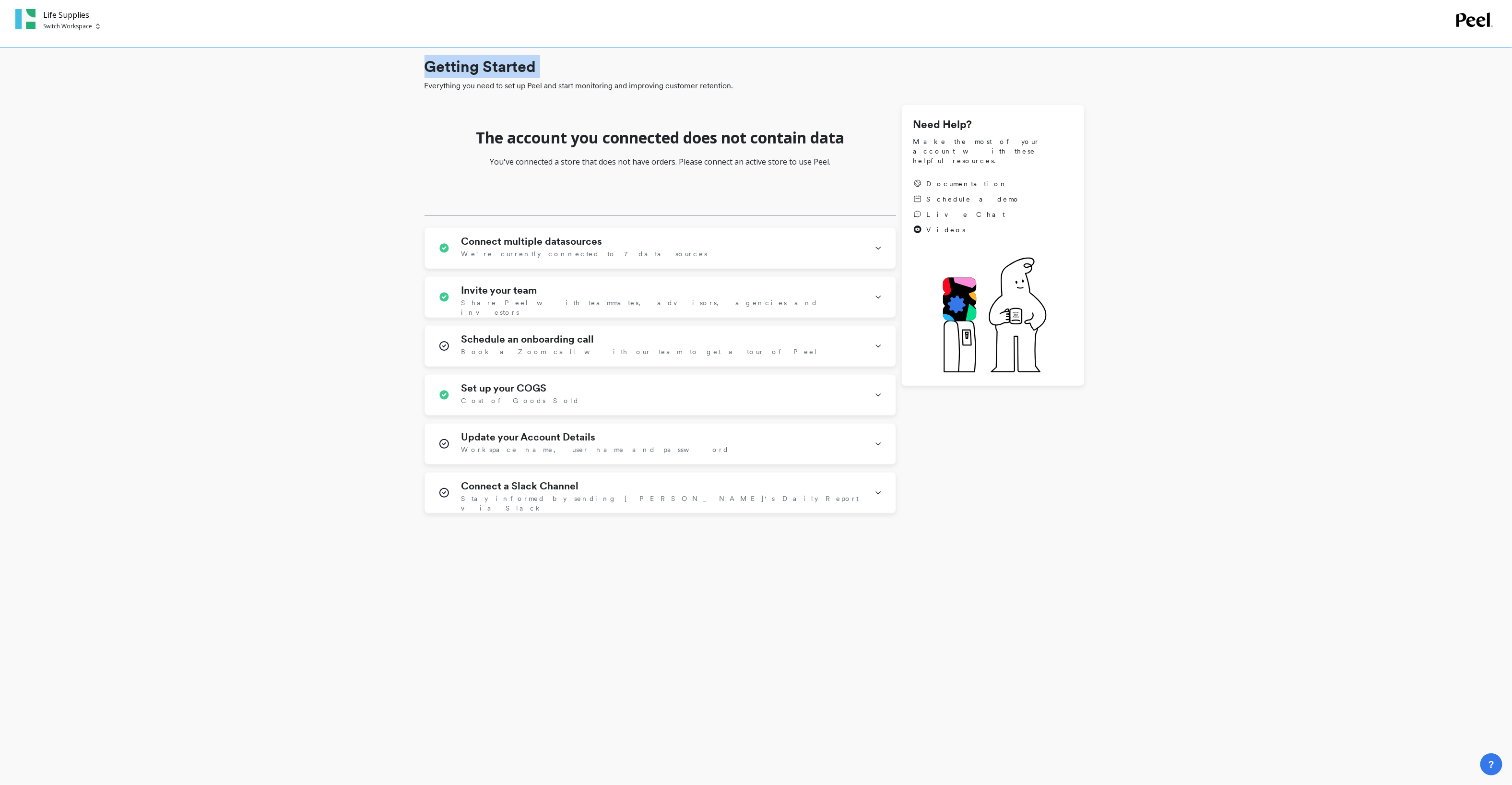
click at [1489, 22] on icon at bounding box center [1475, 19] width 38 height 14
click at [88, 27] on p "Switch Workspace" at bounding box center [68, 26] width 49 height 8
click at [80, 73] on p "Life Supplies" at bounding box center [88, 72] width 39 height 9
